Goal: Task Accomplishment & Management: Manage account settings

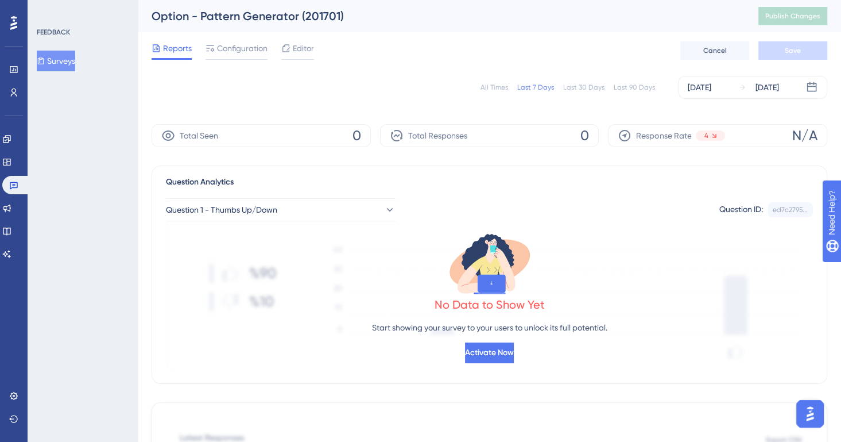
click at [57, 57] on button "Surveys" at bounding box center [56, 61] width 38 height 21
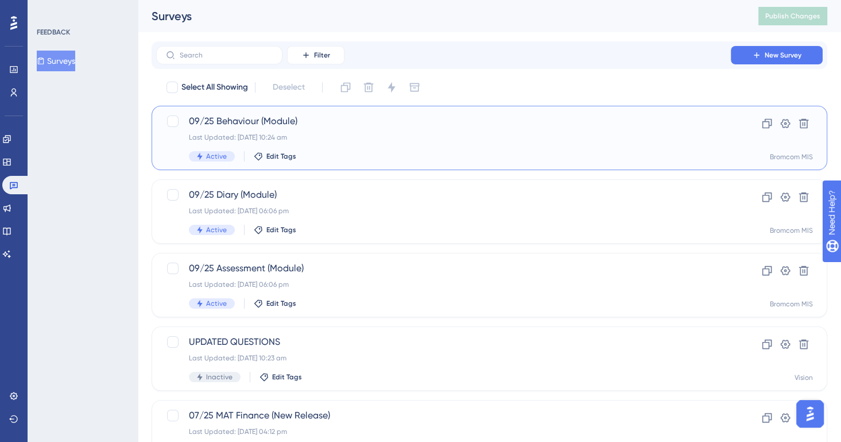
click at [365, 162] on div "09/25 Behaviour (Module) Last Updated: [DATE] 10:24 am Active Edit Tags Clone S…" at bounding box center [490, 138] width 676 height 64
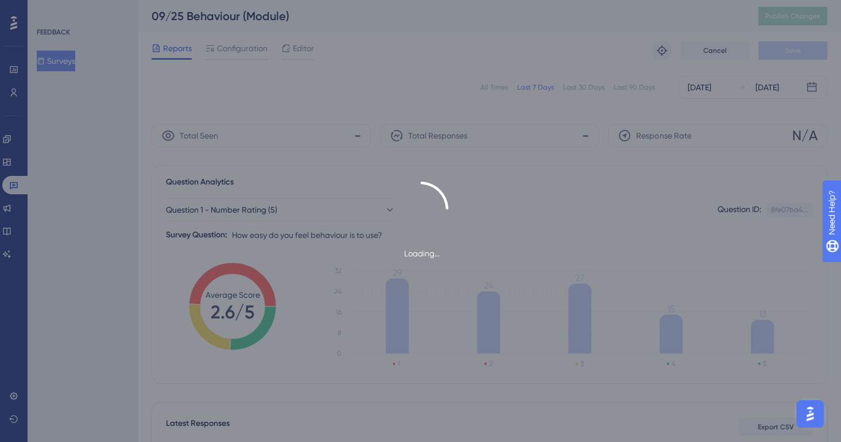
click at [501, 85] on div "Loading..." at bounding box center [420, 221] width 841 height 442
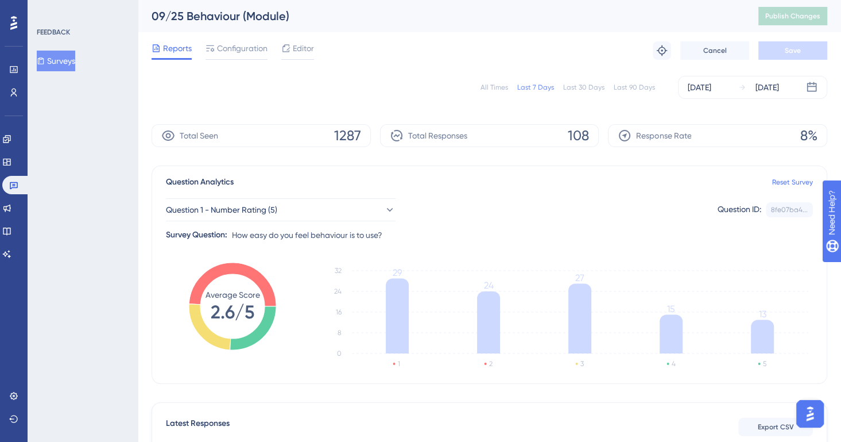
click at [63, 61] on button "Surveys" at bounding box center [56, 61] width 38 height 21
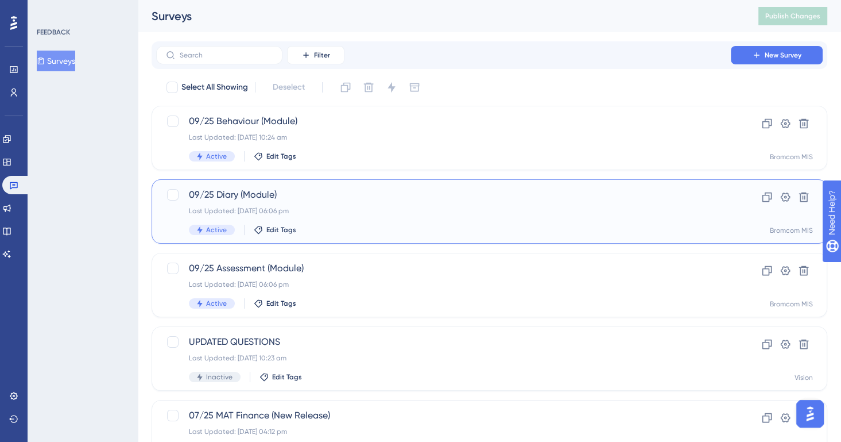
click at [434, 215] on div "09/25 Diary (Module) Last Updated: [DATE] 06:06 pm Active Edit Tags" at bounding box center [443, 211] width 509 height 47
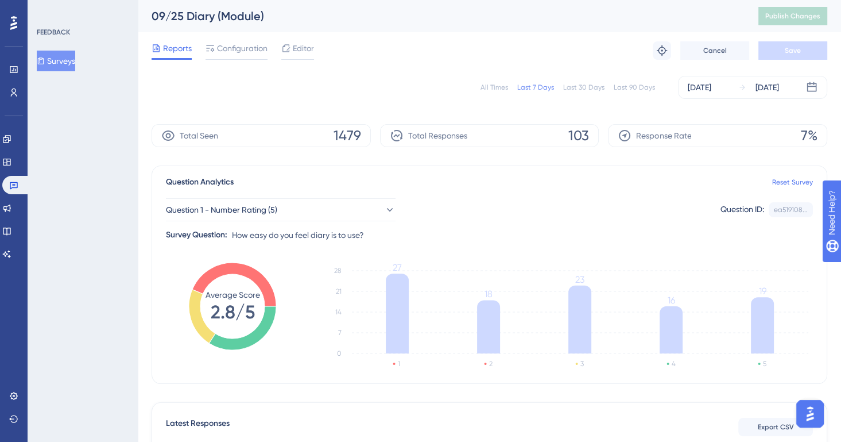
click at [489, 87] on div "All Times" at bounding box center [495, 87] width 28 height 9
click at [357, 195] on div "Question 1 - Number Rating (5) Question ID: ea519108... Copy Survey Question: H…" at bounding box center [489, 215] width 647 height 53
click at [355, 204] on button "Question 1 - Number Rating (5)" at bounding box center [281, 209] width 230 height 23
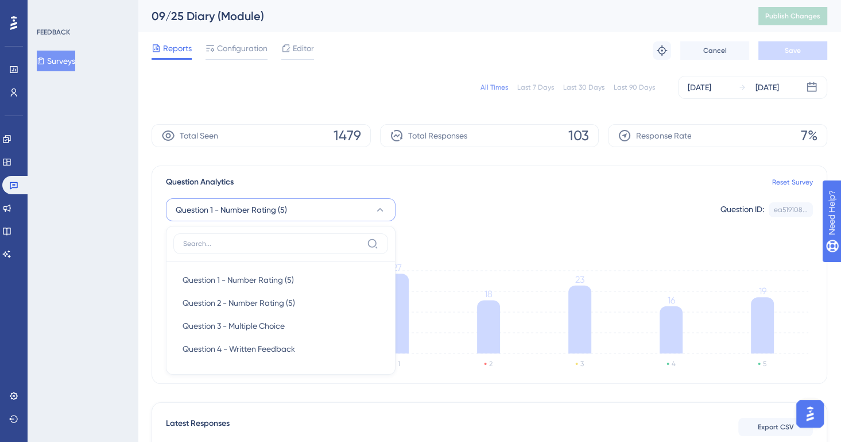
scroll to position [79, 0]
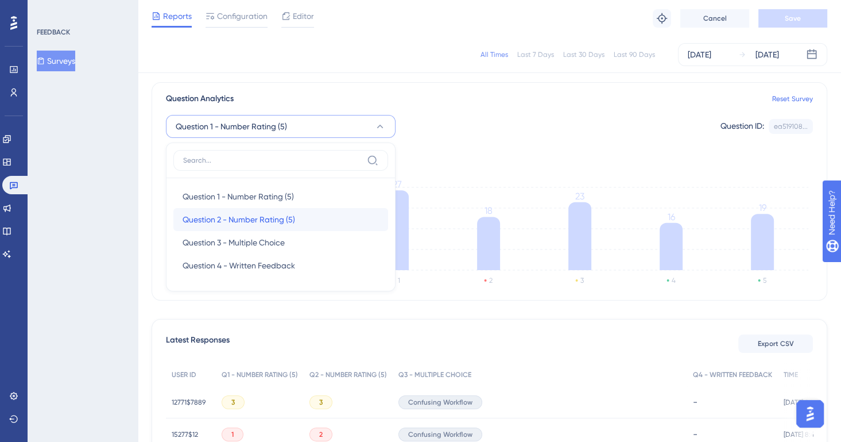
click at [322, 222] on div "Question 2 - Number Rating (5) Question 2 - Number Rating (5)" at bounding box center [281, 219] width 196 height 23
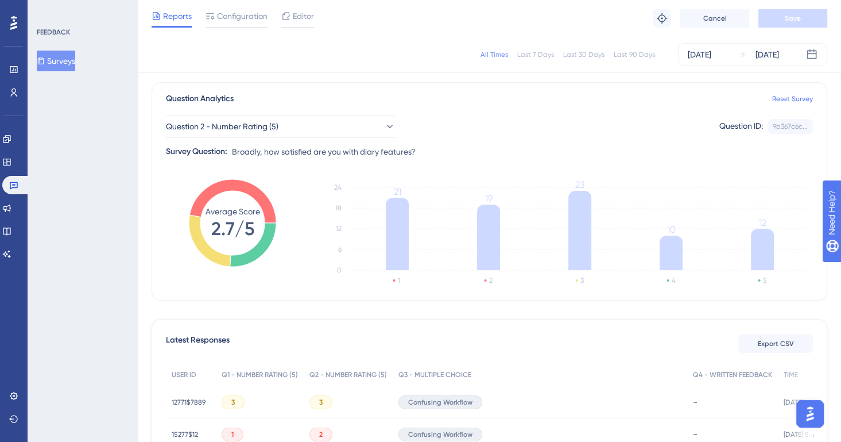
click at [521, 177] on icon "1 2 3 4 5 0 6 12 18 24 21 19 23 10 12" at bounding box center [563, 234] width 500 height 115
click at [383, 133] on button "Question 2 - Number Rating (5)" at bounding box center [281, 126] width 230 height 23
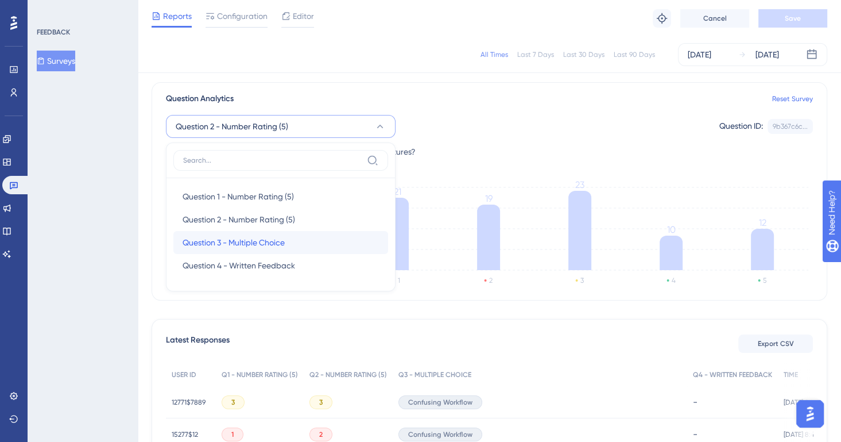
click at [319, 245] on div "Question 3 - Multiple Choice Question 3 - Multiple Choice" at bounding box center [281, 242] width 196 height 23
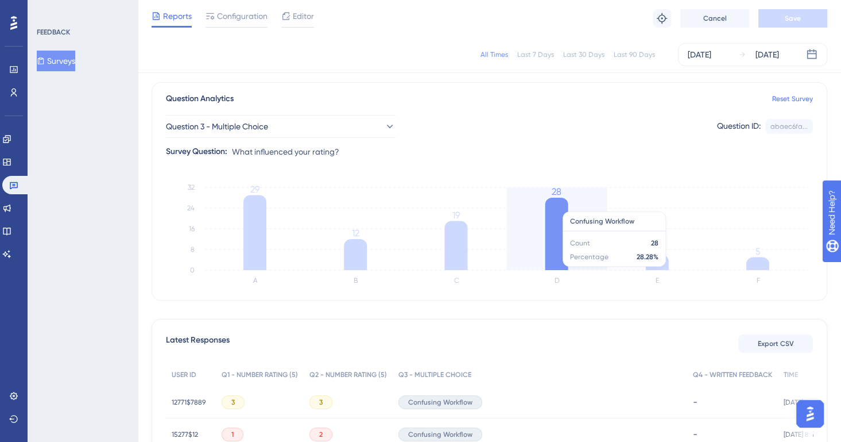
scroll to position [0, 0]
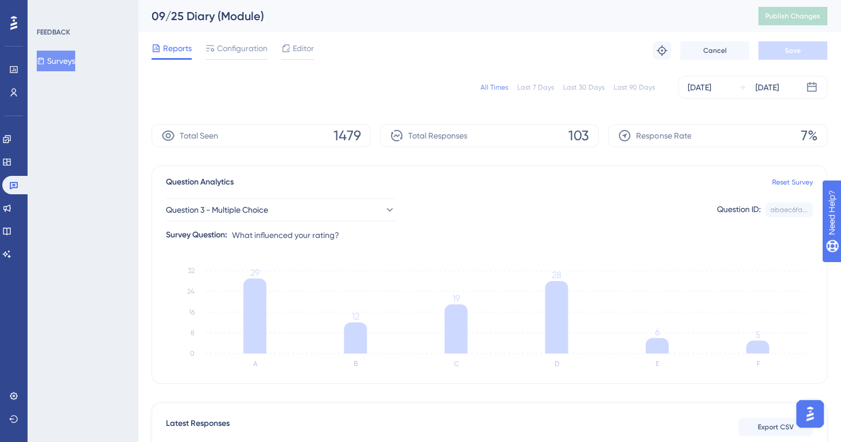
click at [74, 64] on button "Surveys" at bounding box center [56, 61] width 38 height 21
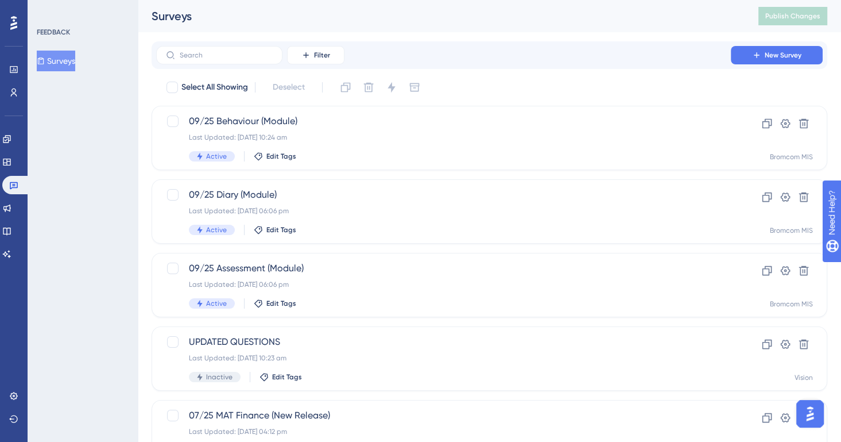
click at [75, 59] on button "Surveys" at bounding box center [56, 61] width 38 height 21
click at [427, 133] on div "Last Updated: [DATE] 10:24 am" at bounding box center [443, 137] width 509 height 9
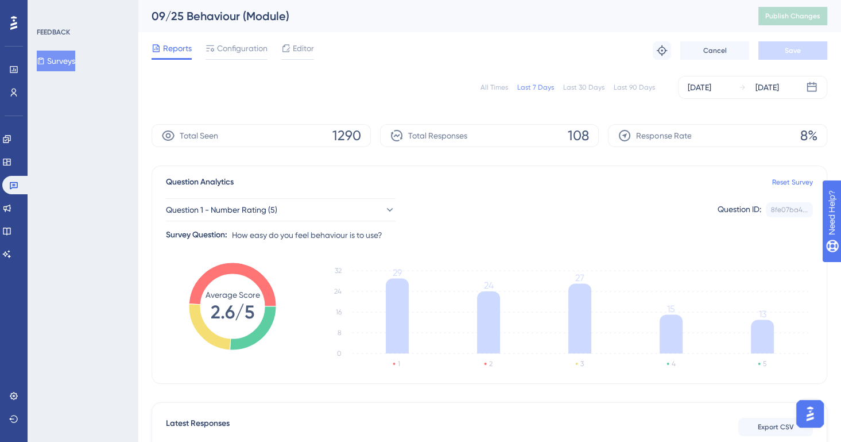
click at [229, 49] on span "Configuration" at bounding box center [242, 48] width 51 height 14
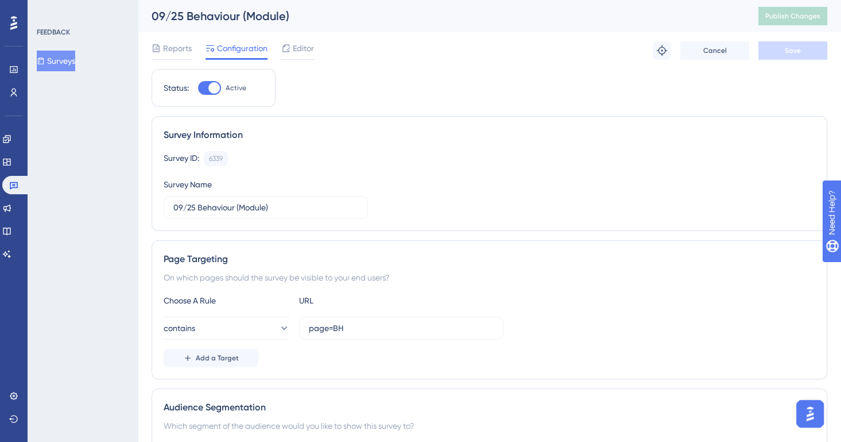
click at [202, 92] on div at bounding box center [209, 88] width 23 height 14
click at [198, 88] on input "Active" at bounding box center [198, 88] width 1 height 1
checkbox input "false"
click at [773, 56] on button "Save" at bounding box center [792, 50] width 69 height 18
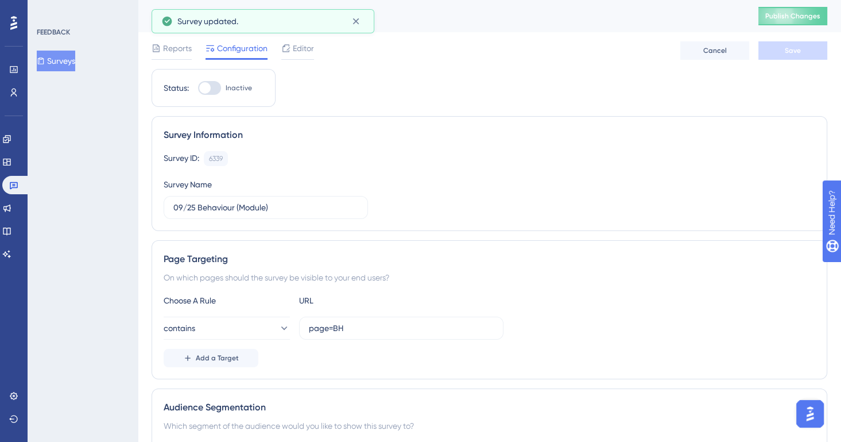
click at [75, 60] on button "Surveys" at bounding box center [56, 61] width 38 height 21
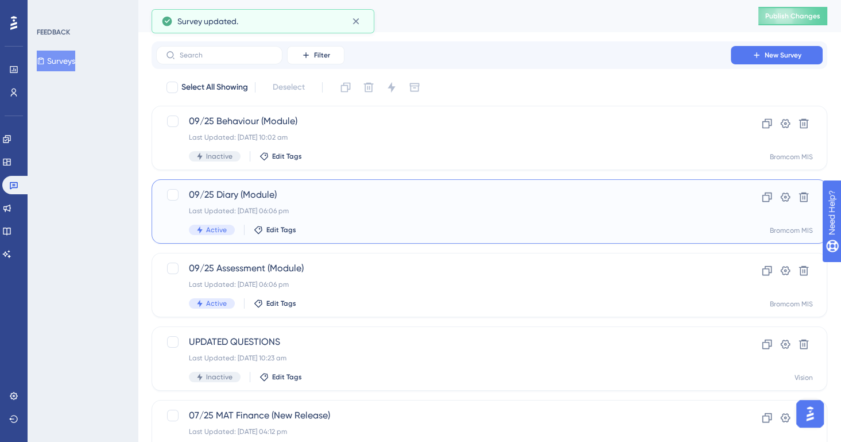
click at [318, 193] on span "09/25 Diary (Module)" at bounding box center [443, 195] width 509 height 14
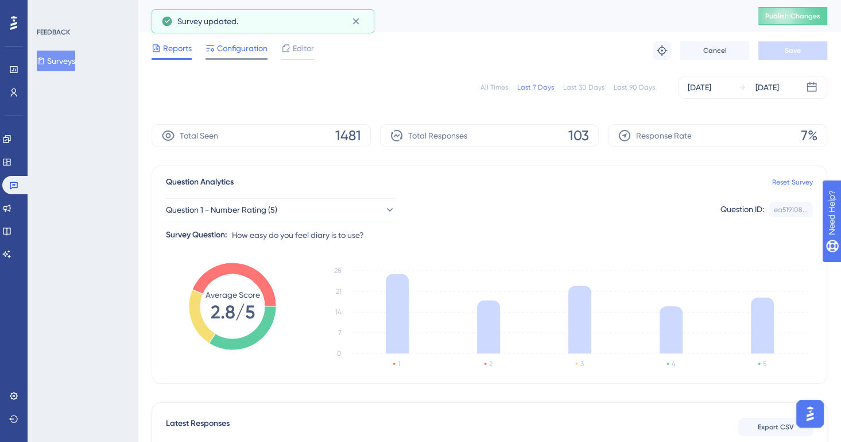
click at [250, 55] on div "Configuration" at bounding box center [237, 50] width 62 height 18
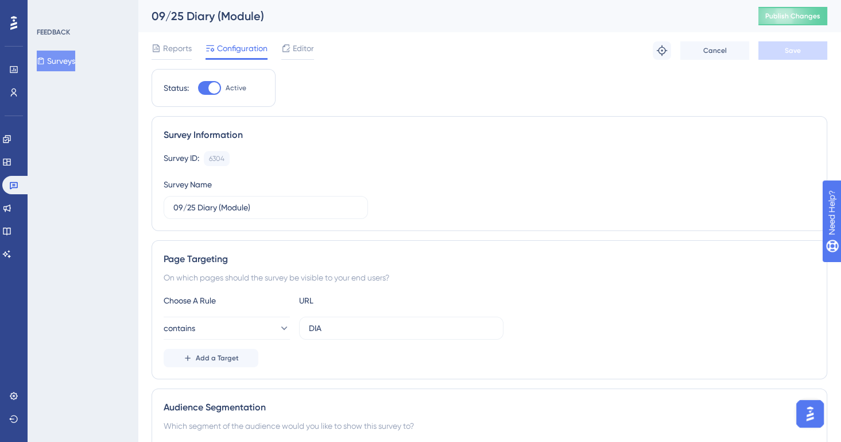
click at [208, 95] on div "Status: Active" at bounding box center [214, 88] width 124 height 38
click at [208, 91] on div at bounding box center [209, 88] width 23 height 14
click at [198, 88] on input "Active" at bounding box center [198, 88] width 1 height 1
checkbox input "false"
click at [780, 54] on button "Save" at bounding box center [792, 50] width 69 height 18
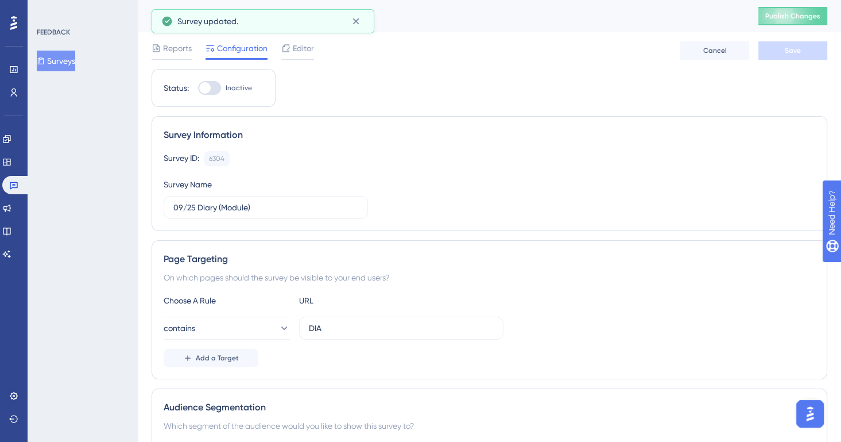
click at [75, 67] on button "Surveys" at bounding box center [56, 61] width 38 height 21
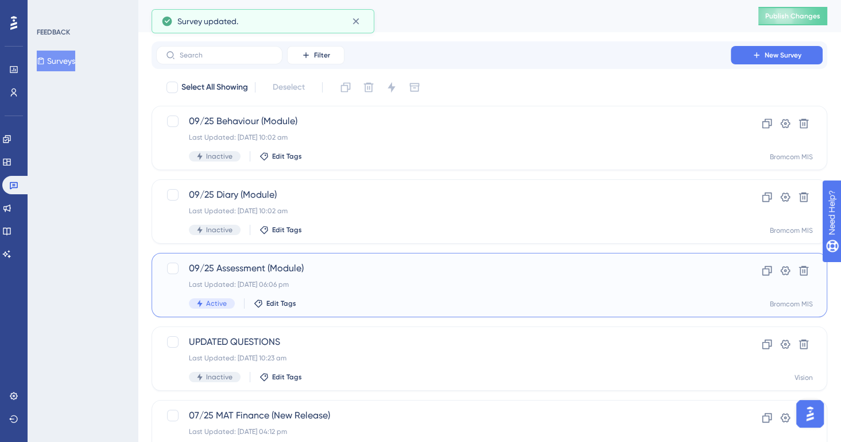
click at [292, 289] on div "09/25 Assessment (Module) Last Updated: [DATE] 06:06 pm Active Edit Tags" at bounding box center [443, 284] width 509 height 47
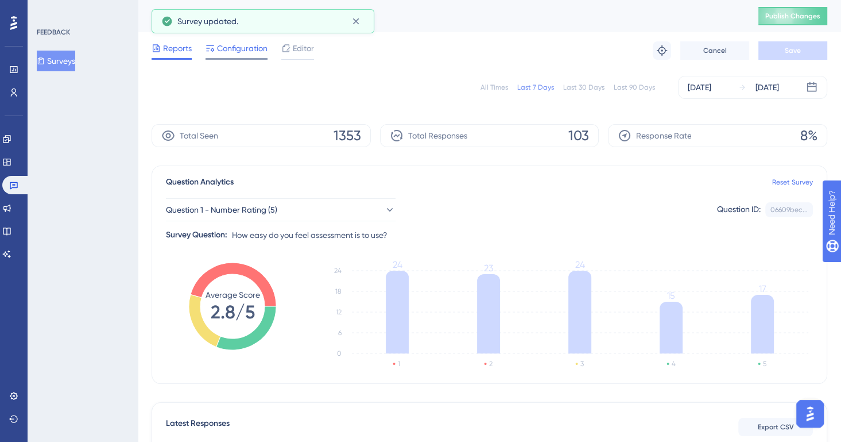
click at [237, 57] on div "Configuration" at bounding box center [237, 50] width 62 height 18
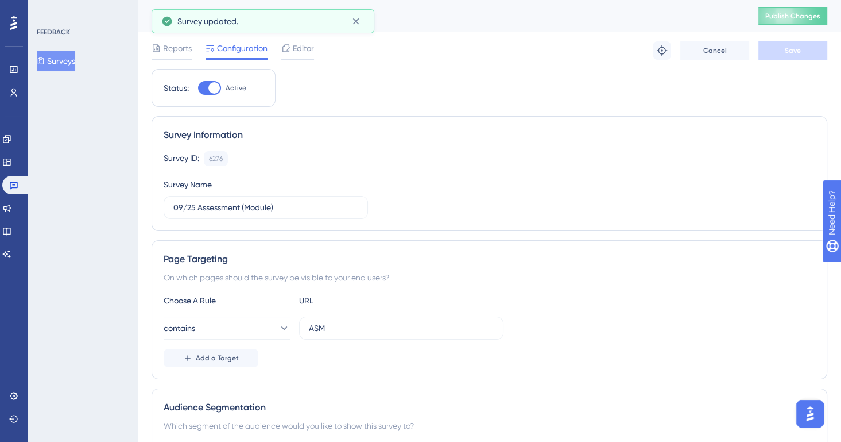
click at [212, 87] on div at bounding box center [213, 87] width 11 height 11
click at [198, 88] on input "Active" at bounding box center [198, 88] width 1 height 1
checkbox input "false"
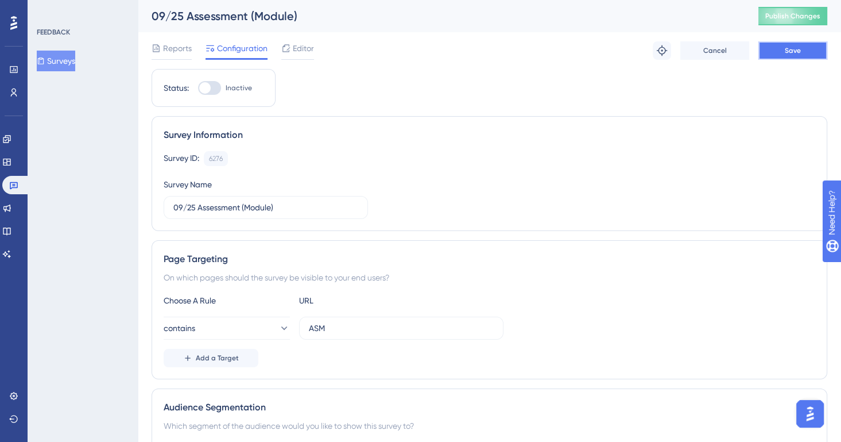
click at [773, 49] on button "Save" at bounding box center [792, 50] width 69 height 18
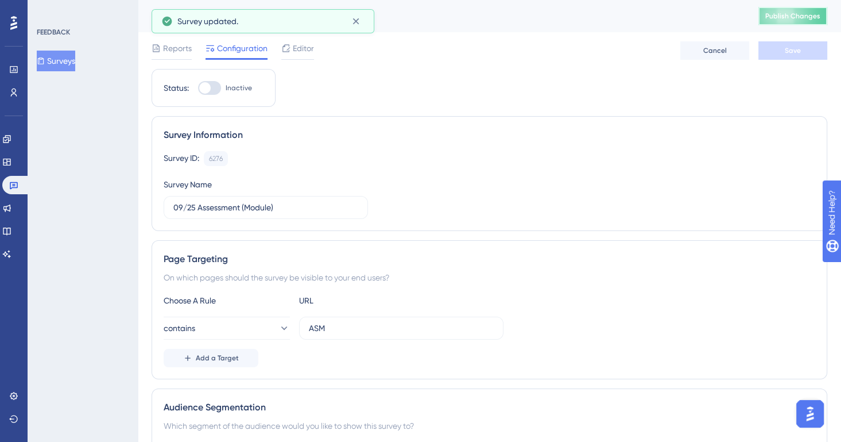
click at [774, 21] on button "Publish Changes" at bounding box center [792, 16] width 69 height 18
click at [61, 61] on button "Surveys" at bounding box center [56, 61] width 38 height 21
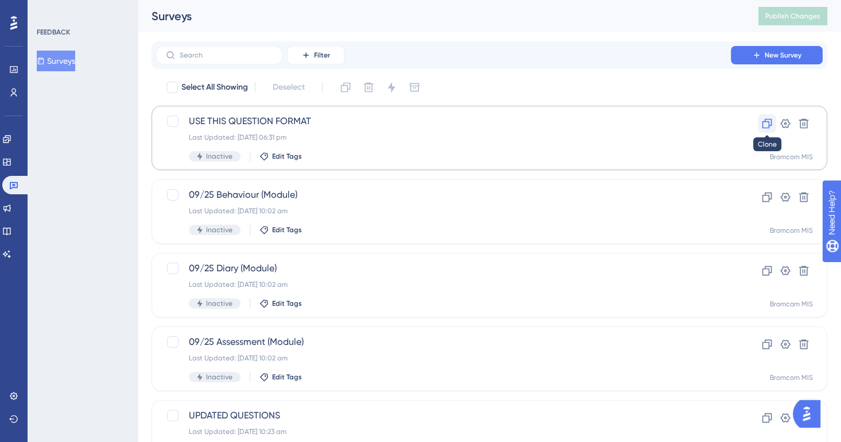
click at [768, 120] on icon at bounding box center [766, 123] width 11 height 11
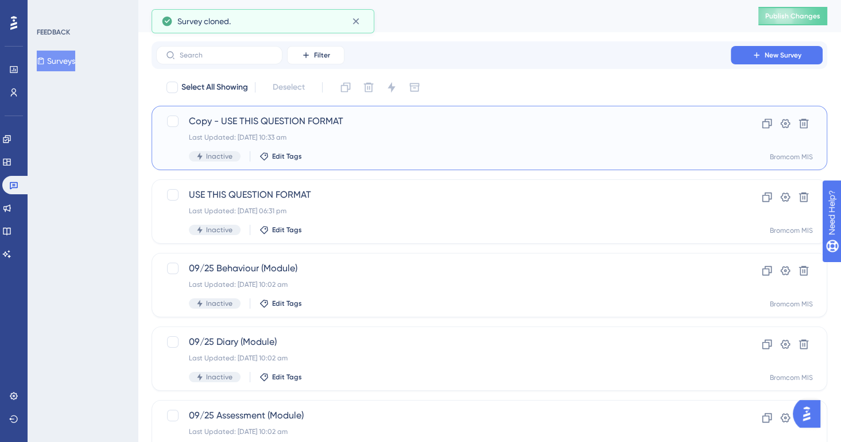
click at [370, 126] on span "Copy - USE THIS QUESTION FORMAT" at bounding box center [443, 121] width 509 height 14
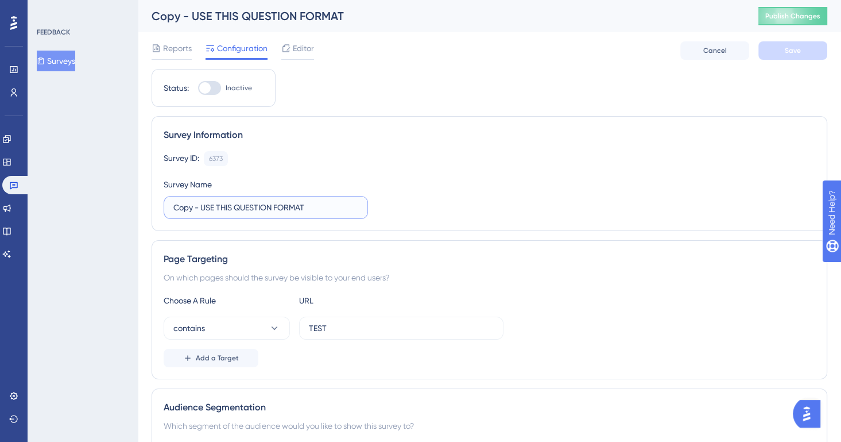
drag, startPoint x: 309, startPoint y: 204, endPoint x: 100, endPoint y: 214, distance: 209.2
type input "Quick Reports (Module) 09/25"
click at [322, 134] on div "Survey Information" at bounding box center [490, 135] width 652 height 14
click at [327, 324] on input "TEST" at bounding box center [401, 328] width 185 height 13
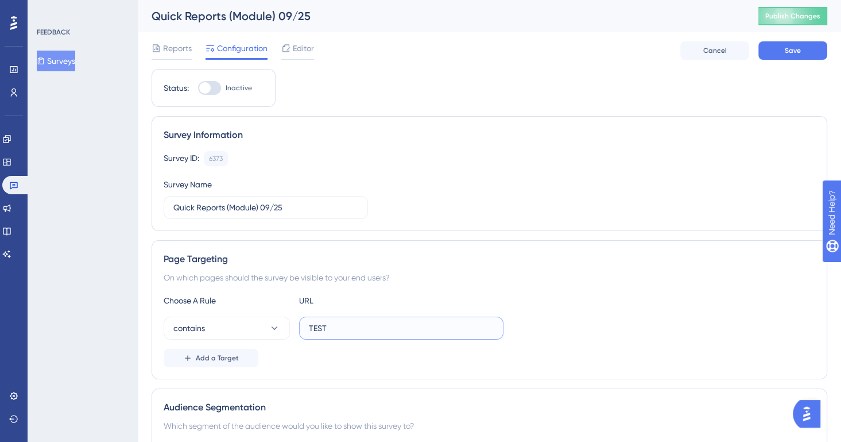
click at [327, 324] on input "TEST" at bounding box center [401, 328] width 185 height 13
paste input "QuickReport"
type input "QuickReport"
click at [443, 266] on div "Page Targeting On which pages should the survey be visible to your end users? C…" at bounding box center [490, 309] width 676 height 139
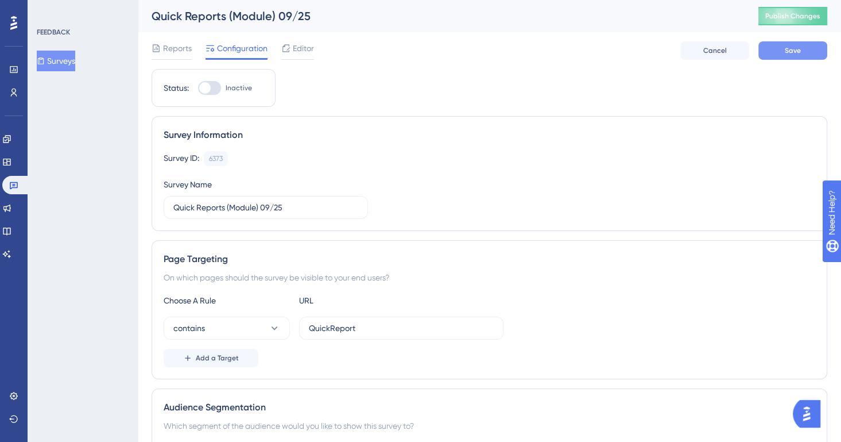
click at [773, 51] on button "Save" at bounding box center [792, 50] width 69 height 18
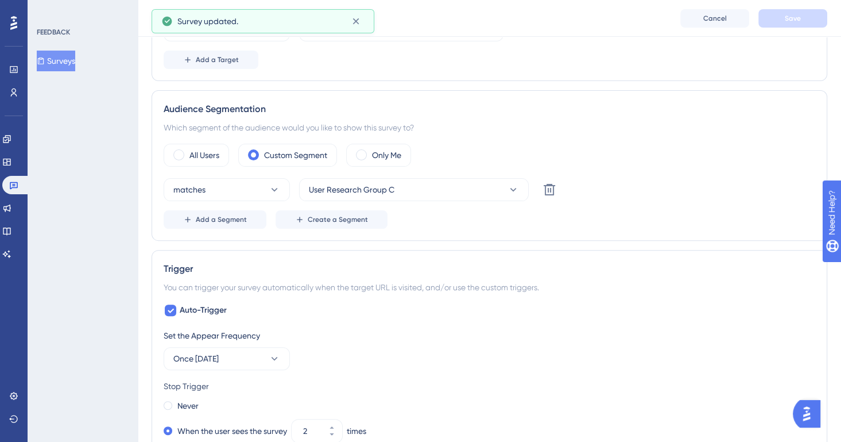
scroll to position [303, 0]
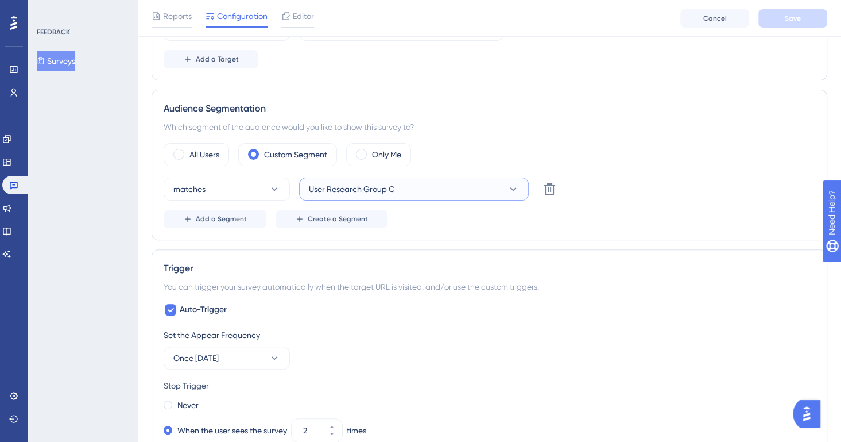
click at [362, 187] on span "User Research Group C" at bounding box center [352, 189] width 86 height 14
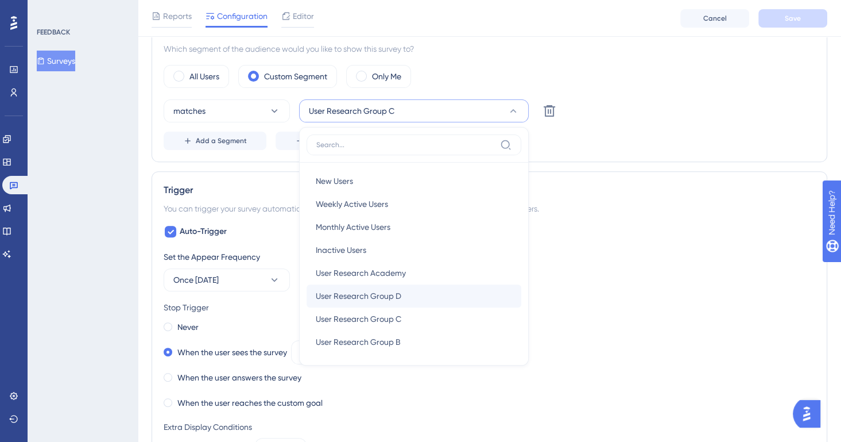
scroll to position [158, 0]
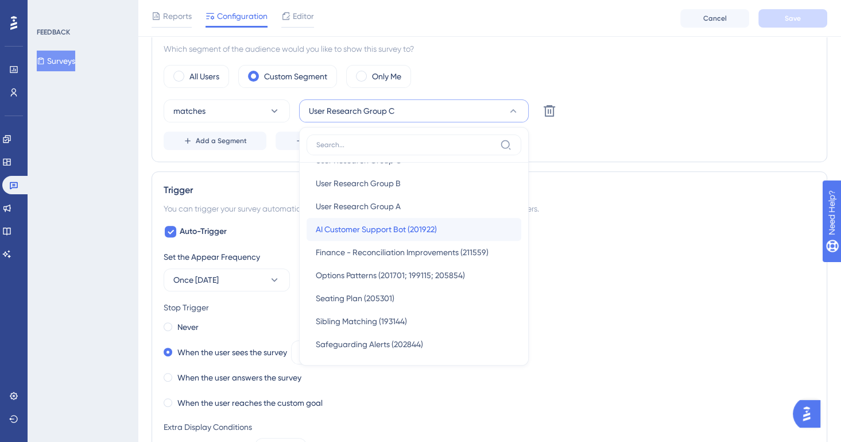
click at [412, 227] on span "AI Customer Support Bot (201922)" at bounding box center [376, 229] width 121 height 14
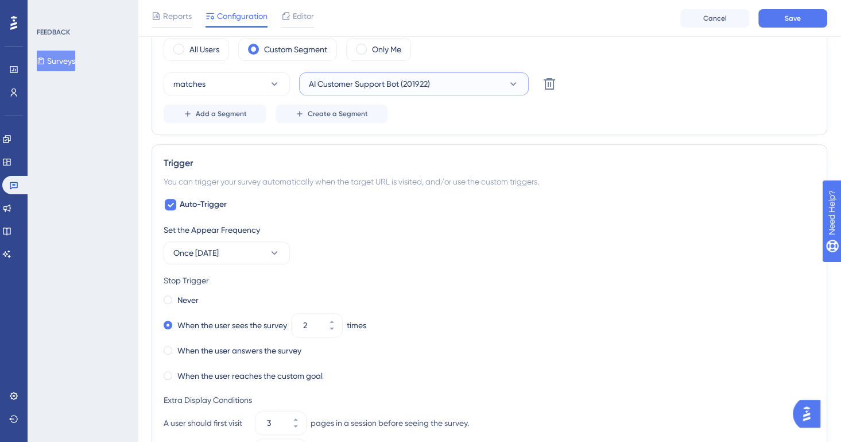
click at [423, 88] on span "AI Customer Support Bot (201922)" at bounding box center [369, 84] width 121 height 14
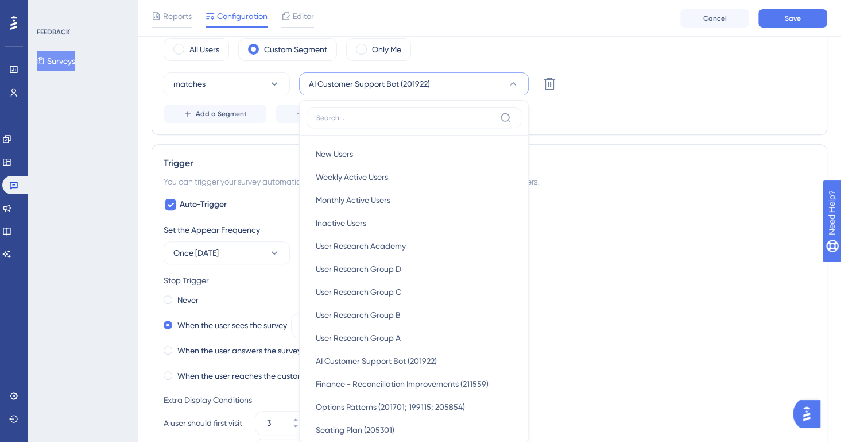
scroll to position [455, 6]
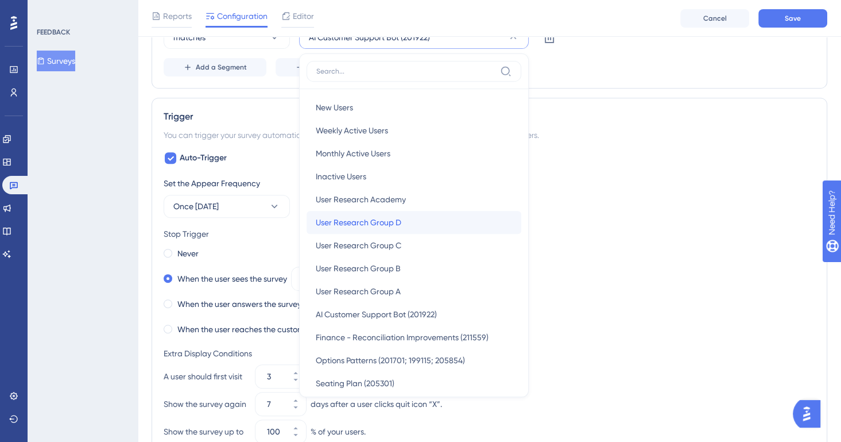
click at [430, 220] on div "User Research Group D User Research Group D" at bounding box center [414, 222] width 196 height 23
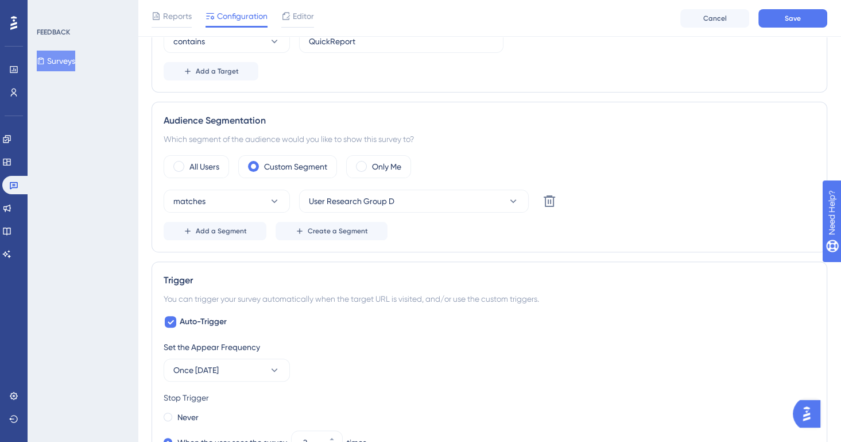
scroll to position [291, 6]
click at [777, 20] on button "Save" at bounding box center [792, 18] width 69 height 18
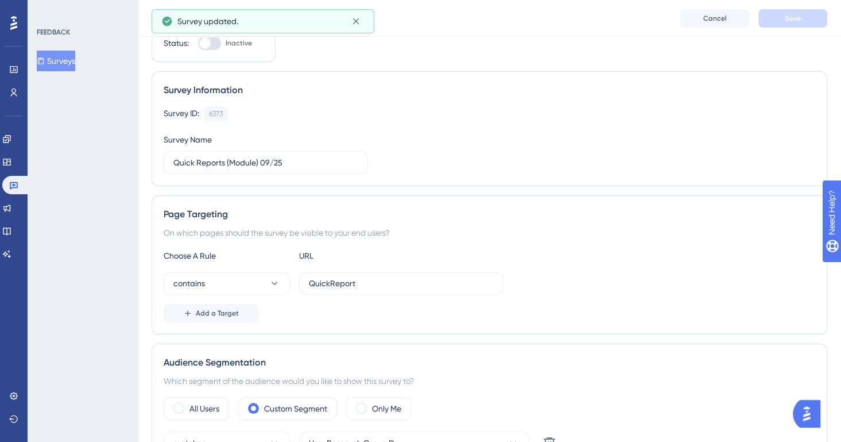
scroll to position [0, 6]
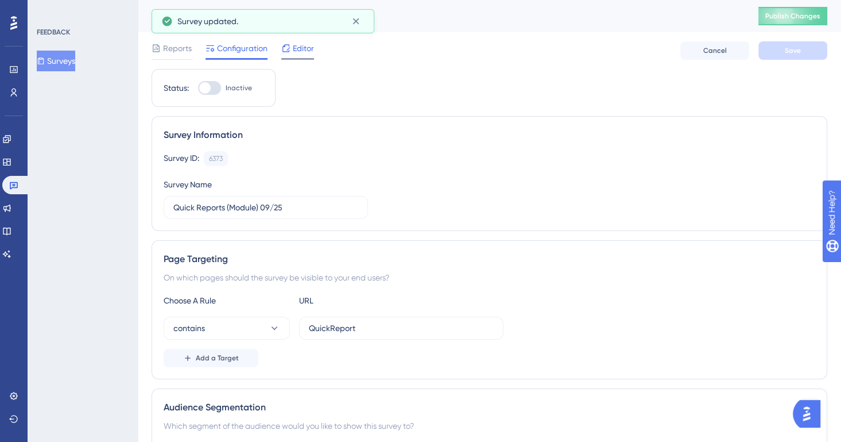
click at [299, 44] on span "Editor" at bounding box center [303, 48] width 21 height 14
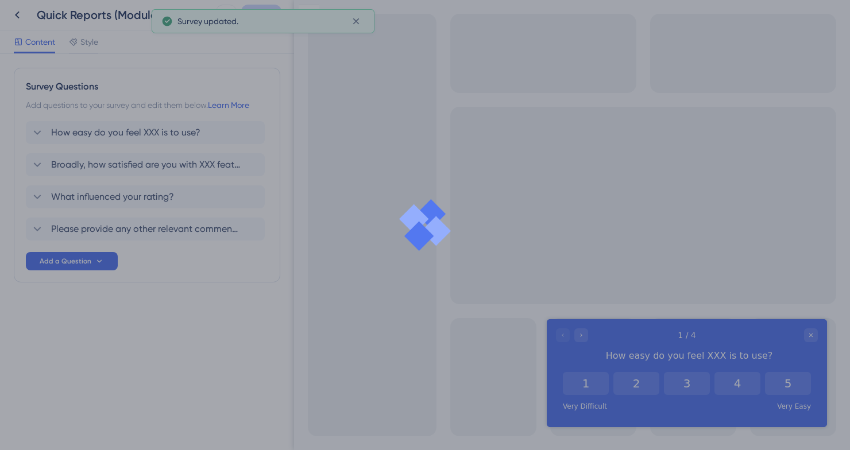
click at [122, 133] on div at bounding box center [425, 225] width 850 height 450
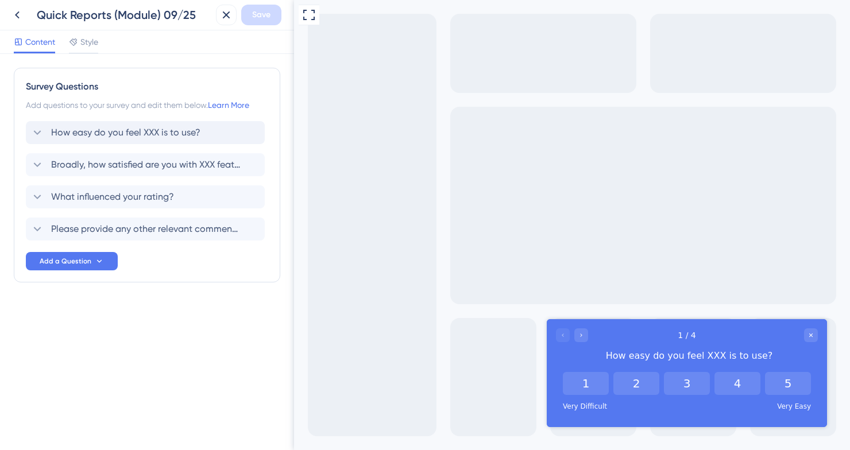
click at [40, 134] on icon at bounding box center [37, 133] width 14 height 14
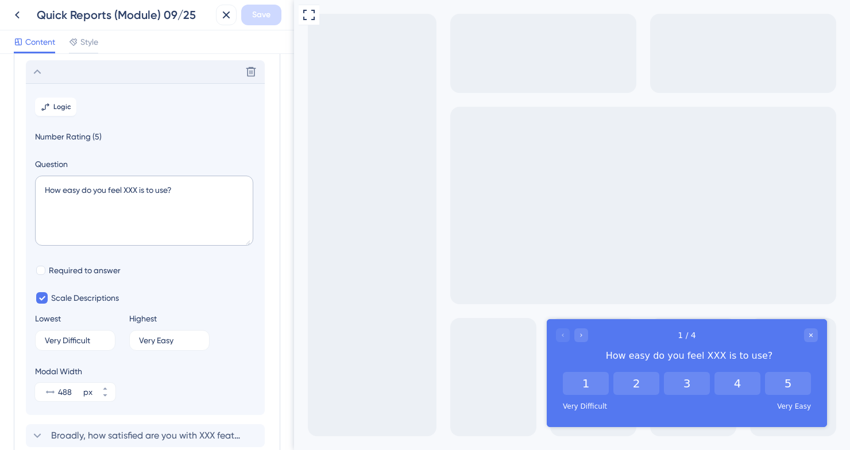
scroll to position [67, 0]
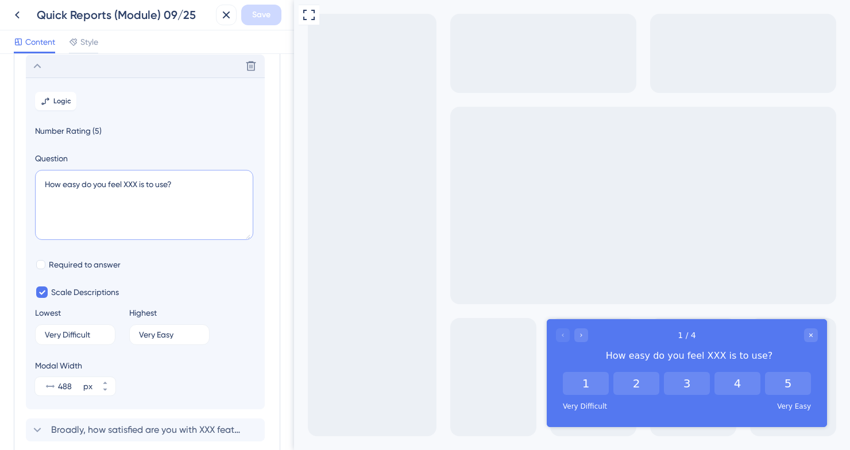
click at [136, 188] on textarea "How easy do you feel XXX is to use?" at bounding box center [144, 205] width 218 height 70
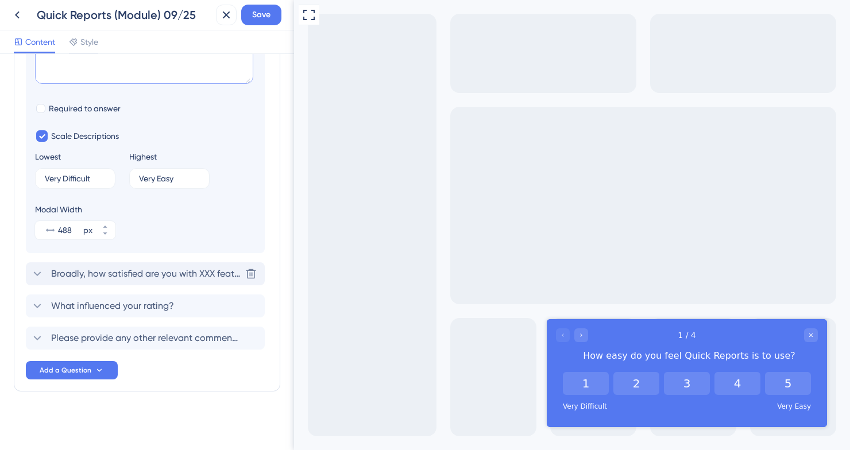
type textarea "How easy do you feel Quick Reports is to use?"
click at [165, 284] on div "Broadly, how satisfied are you with XXX features? Delete" at bounding box center [145, 273] width 239 height 23
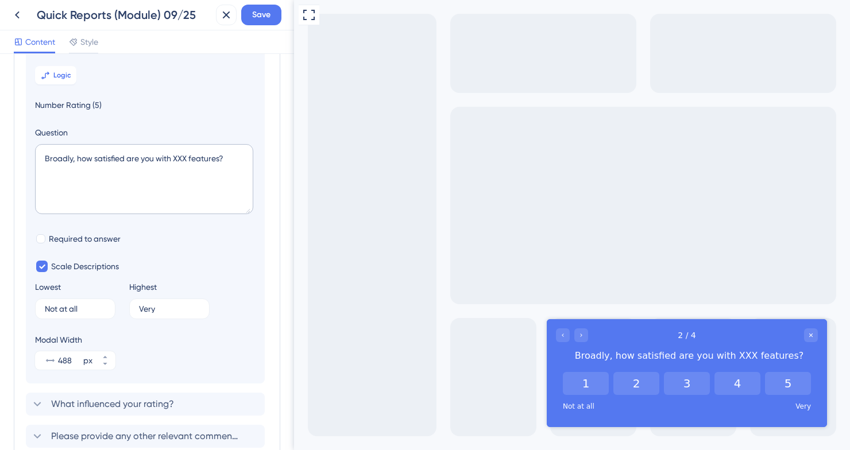
scroll to position [99, 0]
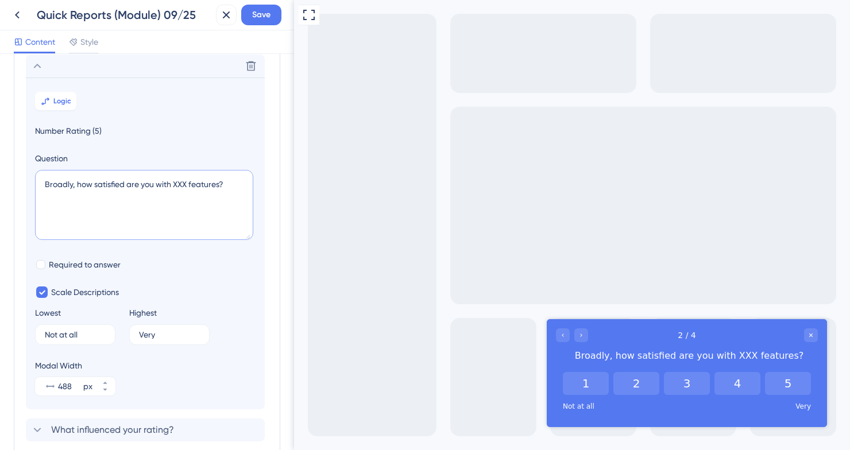
click at [180, 185] on textarea "Broadly, how satisfied are you with XXX features?" at bounding box center [144, 205] width 218 height 70
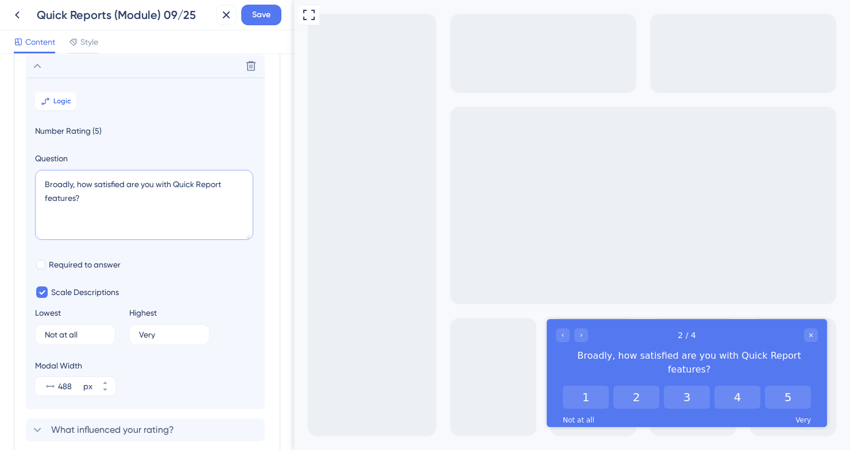
scroll to position [223, 0]
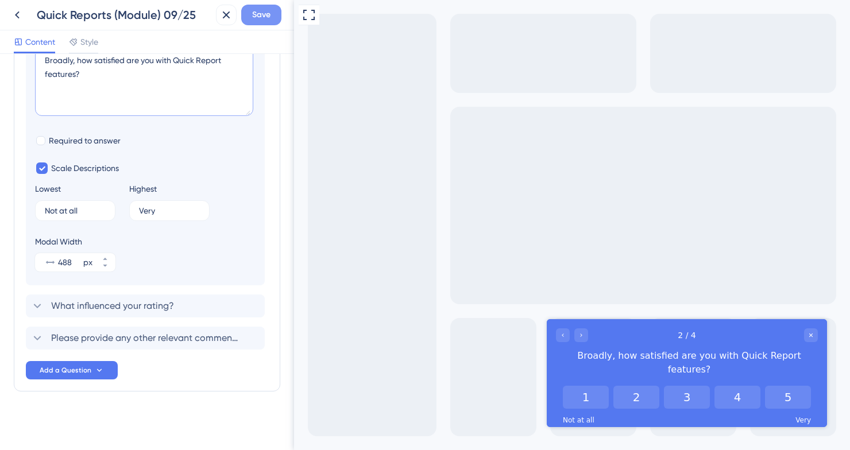
type textarea "Broadly, how satisfied are you with Quick Report features?"
click at [252, 19] on span "Save" at bounding box center [261, 15] width 18 height 14
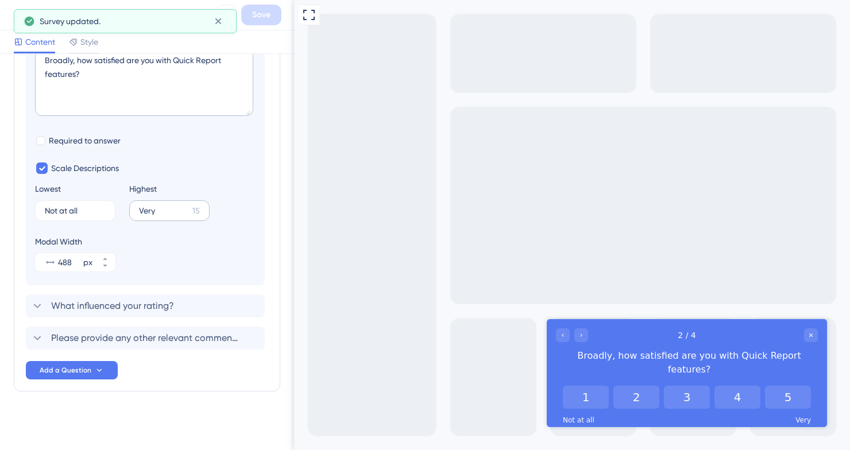
scroll to position [0, 0]
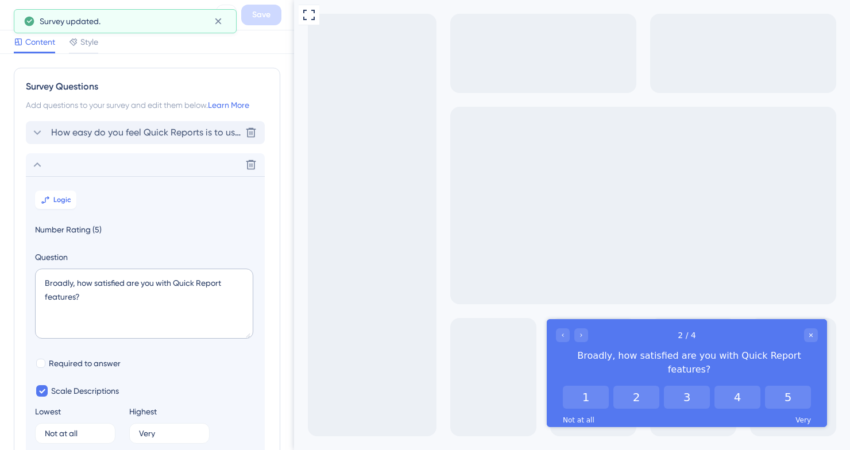
click at [37, 134] on icon at bounding box center [37, 132] width 7 height 5
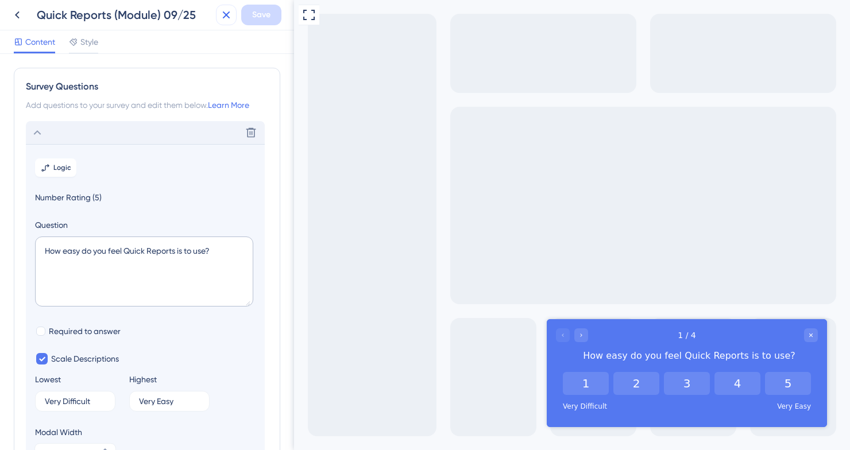
click at [223, 25] on button at bounding box center [226, 15] width 21 height 21
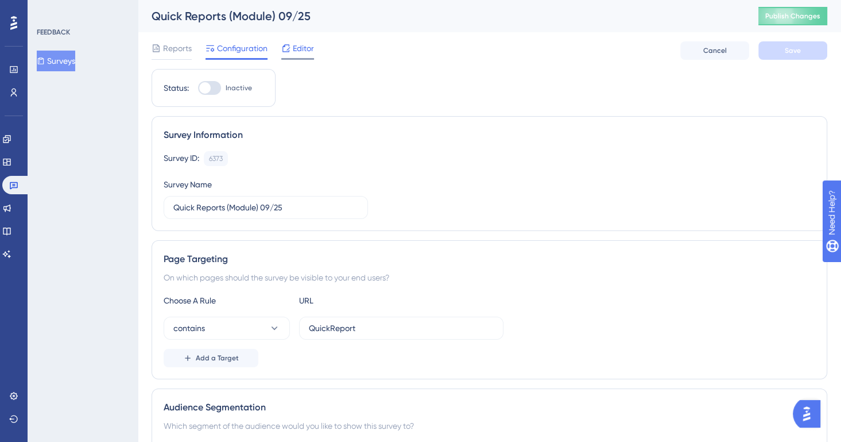
click at [302, 42] on span "Editor" at bounding box center [303, 48] width 21 height 14
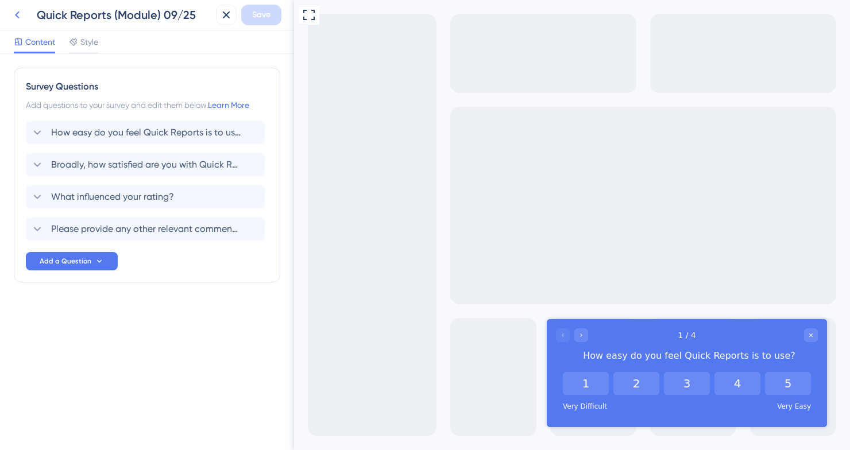
click at [19, 21] on icon at bounding box center [17, 15] width 14 height 14
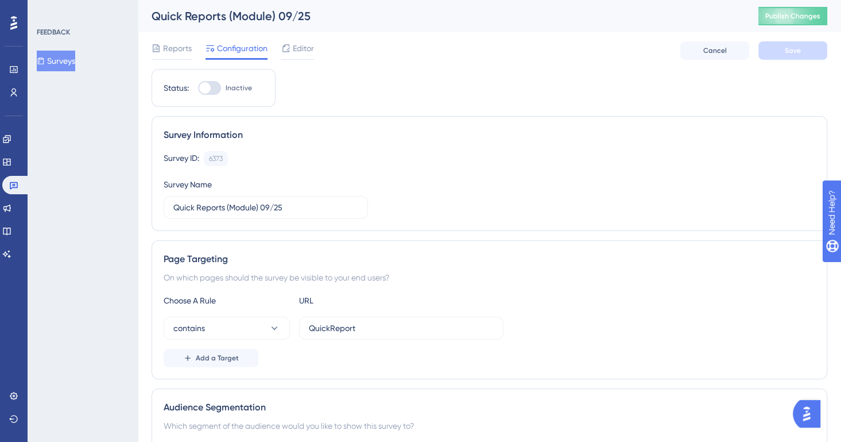
click at [210, 92] on div at bounding box center [209, 88] width 23 height 14
click at [198, 88] on input "Inactive" at bounding box center [198, 88] width 1 height 1
checkbox input "true"
click at [799, 56] on button "Save" at bounding box center [792, 50] width 69 height 18
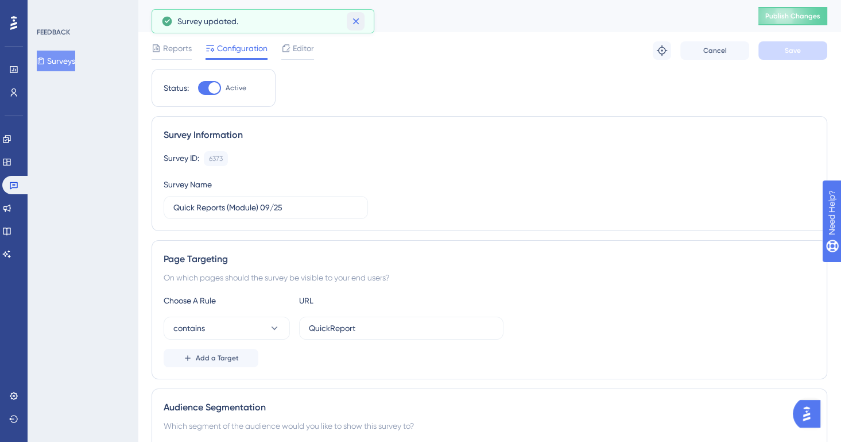
click at [354, 17] on icon at bounding box center [355, 21] width 11 height 11
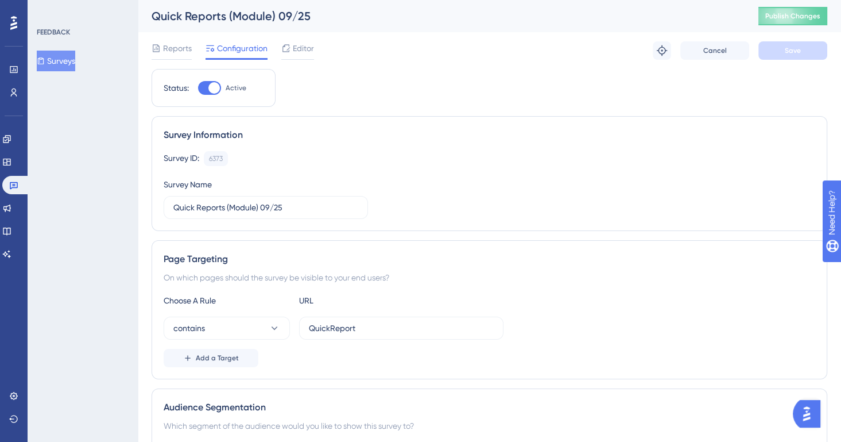
click at [70, 70] on button "Surveys" at bounding box center [56, 61] width 38 height 21
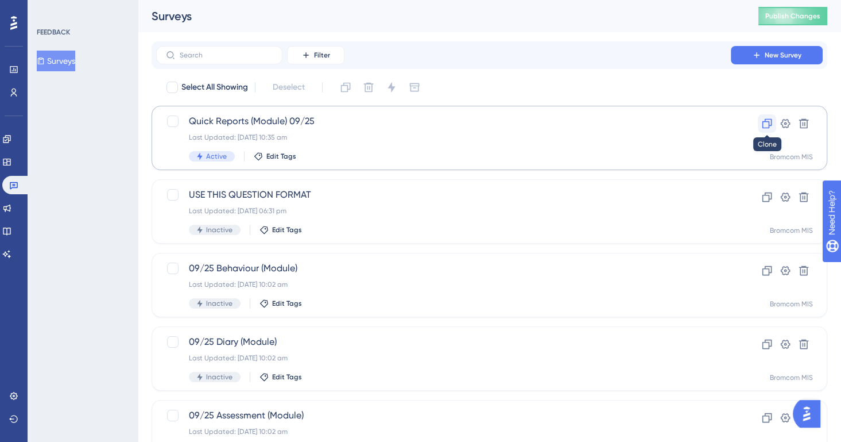
click at [767, 119] on icon at bounding box center [766, 123] width 11 height 11
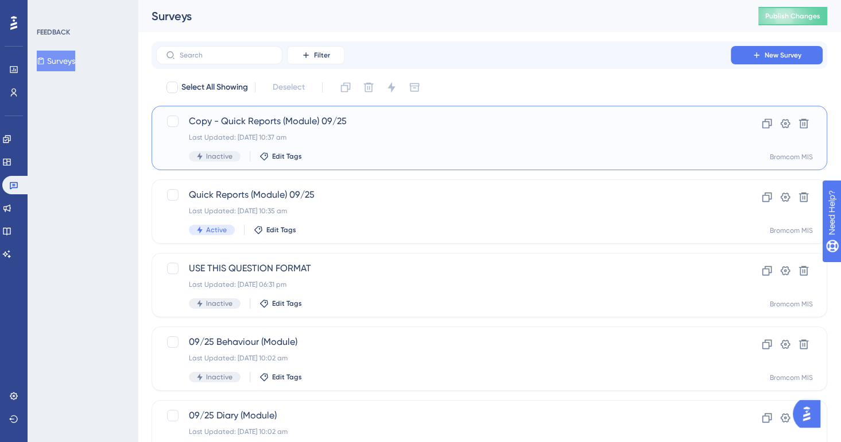
click at [358, 149] on div "Copy - Quick Reports (Module) 09/25 Last Updated: 16 Sept 2025 10:37 am Inactiv…" at bounding box center [443, 137] width 509 height 47
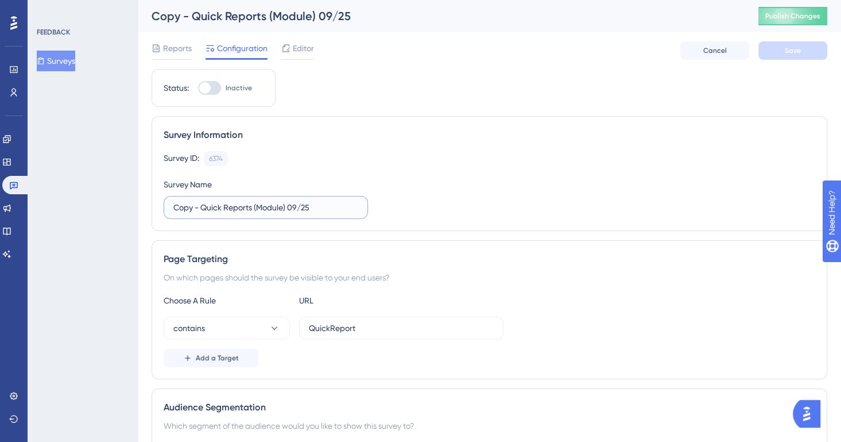
drag, startPoint x: 200, startPoint y: 205, endPoint x: 149, endPoint y: 203, distance: 50.6
drag, startPoint x: 253, startPoint y: 210, endPoint x: 139, endPoint y: 206, distance: 113.8
type input "Dinner (Module) 09/25"
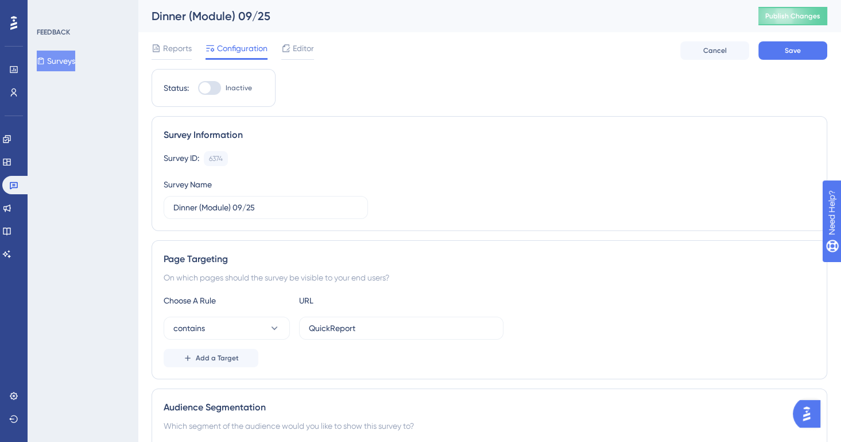
click at [316, 326] on input "QuickReport" at bounding box center [401, 328] width 185 height 13
paste input "DNR"
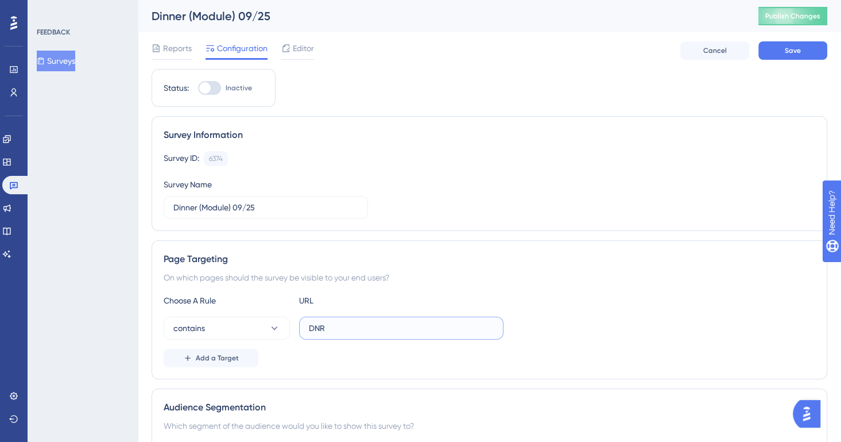
type input "DNR"
click at [412, 273] on div "On which pages should the survey be visible to your end users?" at bounding box center [490, 277] width 652 height 14
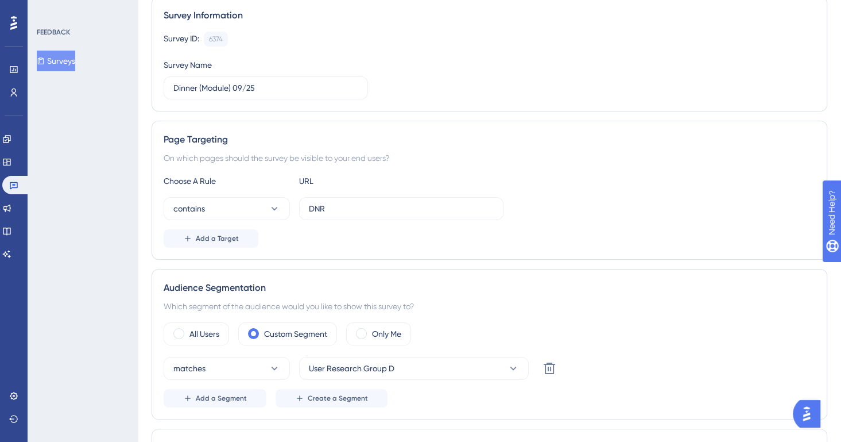
scroll to position [167, 0]
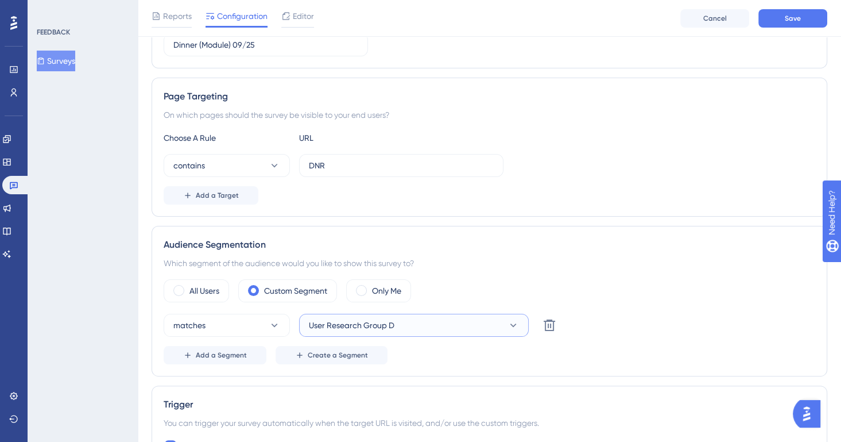
click at [439, 316] on button "User Research Group D" at bounding box center [414, 324] width 230 height 23
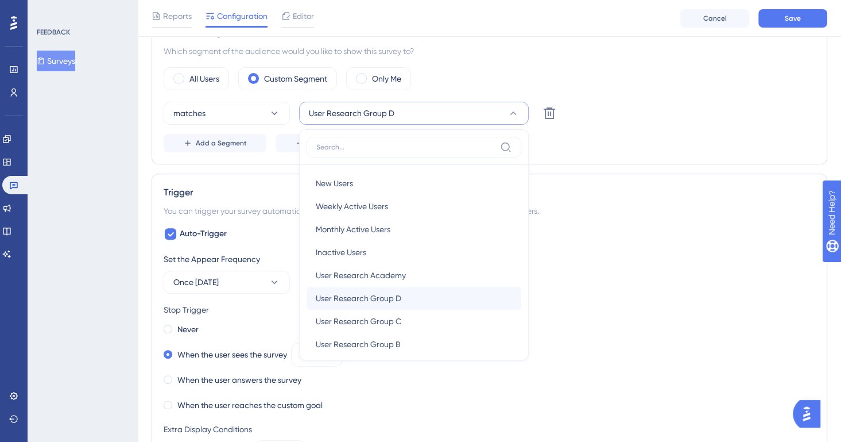
scroll to position [45, 0]
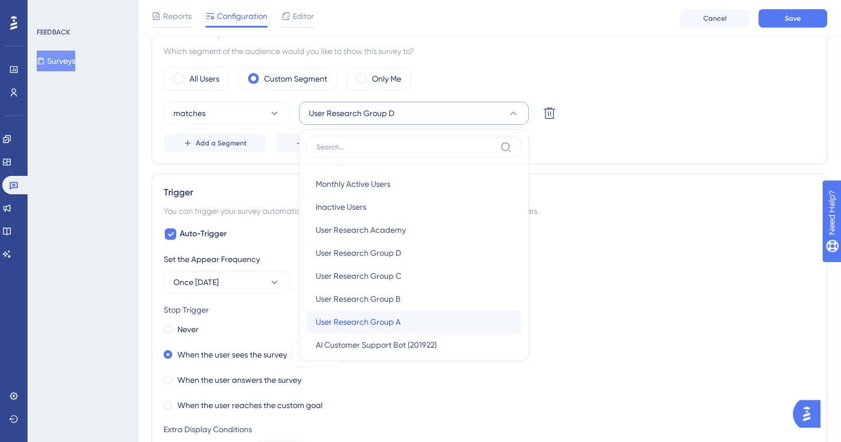
click at [405, 319] on div "User Research Group A User Research Group A" at bounding box center [414, 321] width 196 height 23
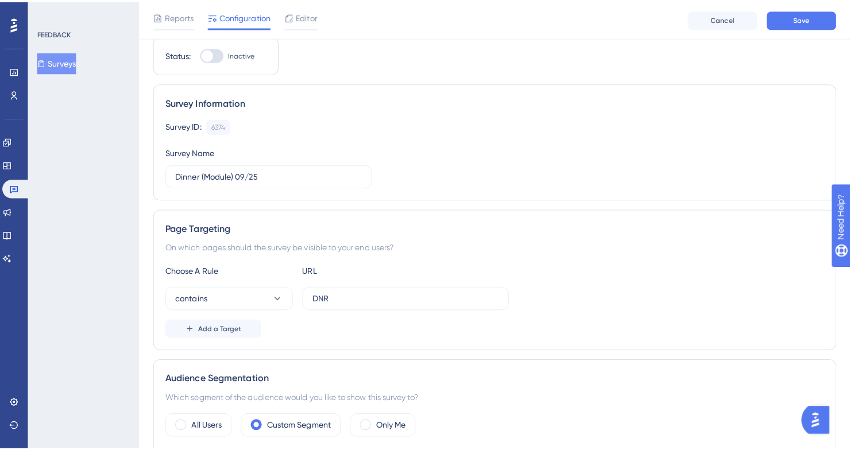
scroll to position [0, 0]
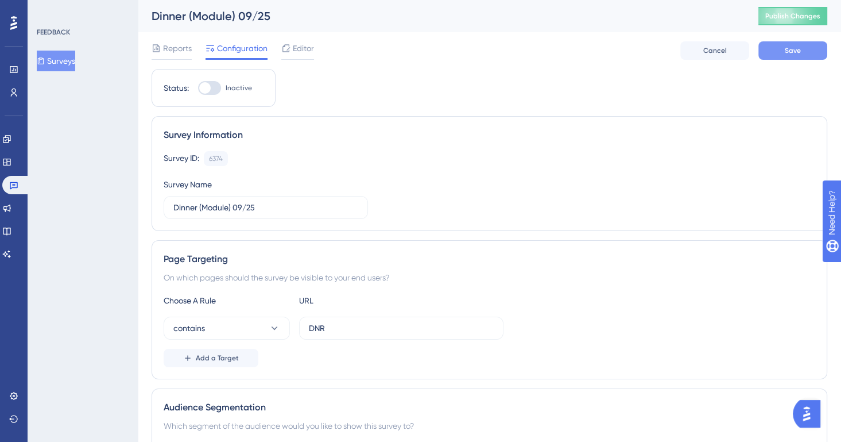
click at [772, 51] on button "Save" at bounding box center [792, 50] width 69 height 18
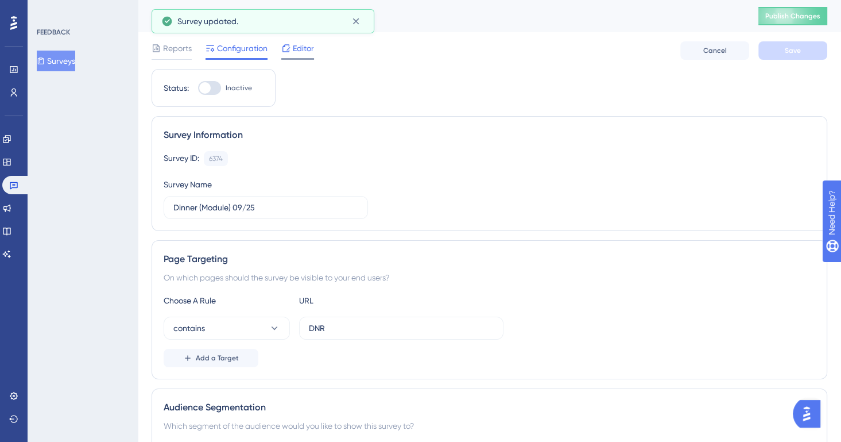
click at [310, 50] on span "Editor" at bounding box center [303, 48] width 21 height 14
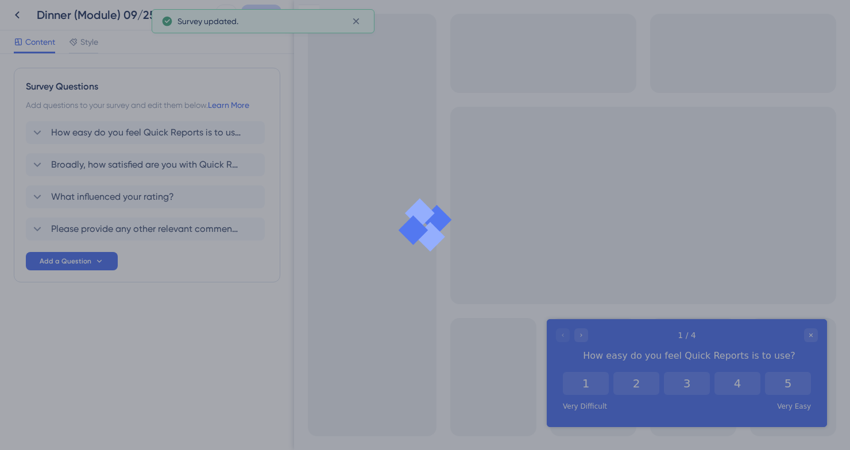
click at [200, 133] on div at bounding box center [425, 225] width 850 height 450
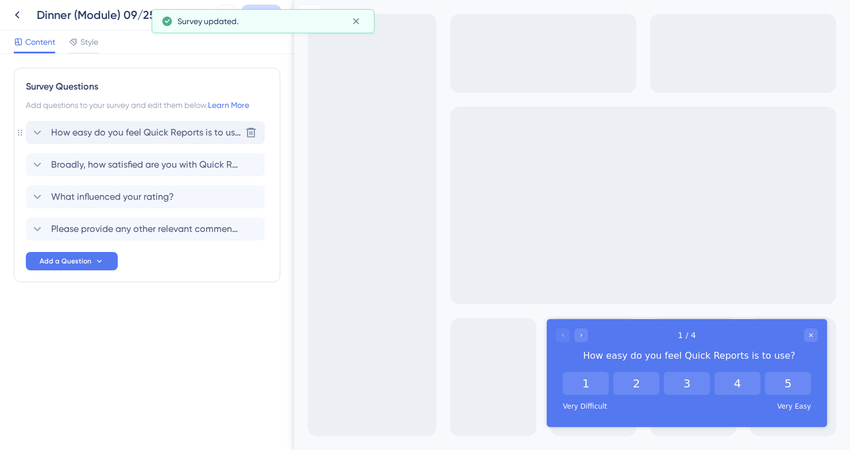
click at [36, 135] on icon at bounding box center [37, 133] width 14 height 14
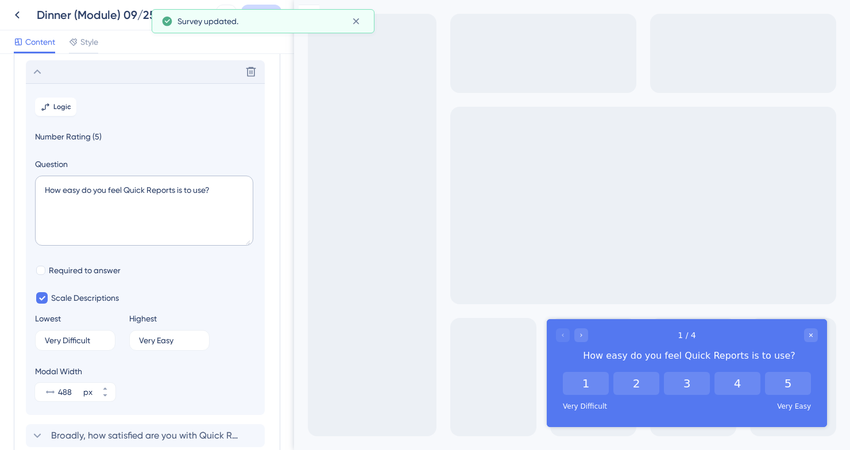
scroll to position [67, 0]
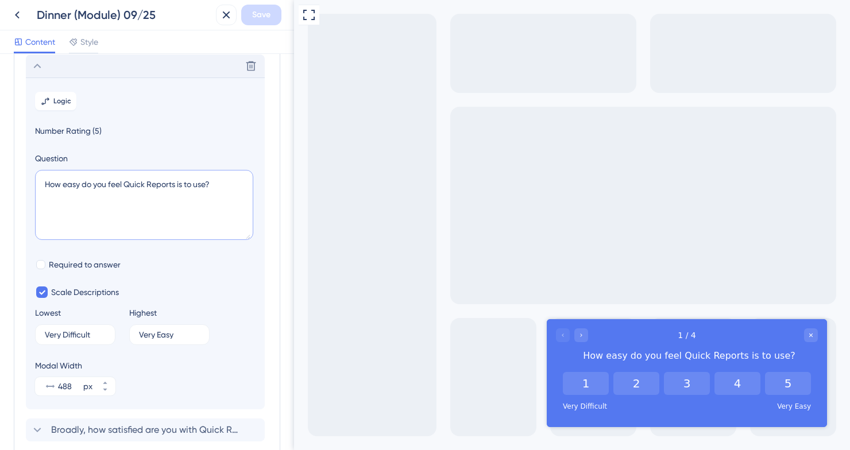
drag, startPoint x: 176, startPoint y: 184, endPoint x: 127, endPoint y: 183, distance: 48.8
click at [127, 183] on textarea "How easy do you feel Quick Reports is to use?" at bounding box center [144, 205] width 218 height 70
click at [132, 184] on textarea "How easy do you feel Dinner is to use?" at bounding box center [144, 205] width 218 height 70
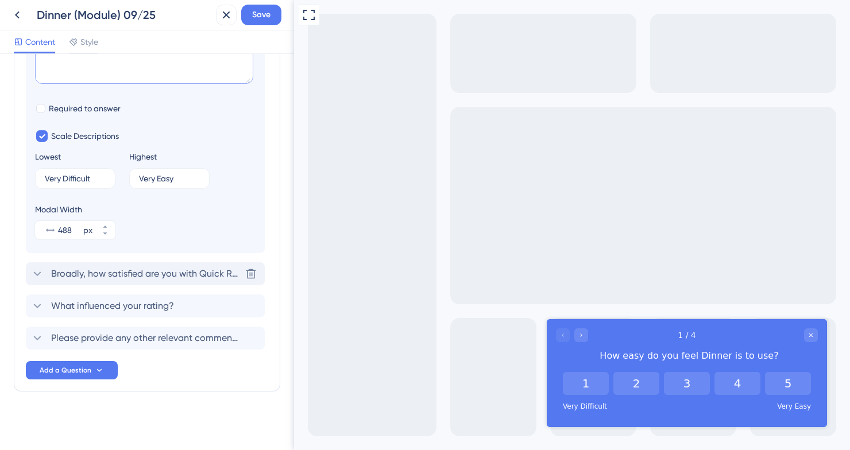
type textarea "How easy do you feel Dinner is to use?"
click at [219, 272] on span "Broadly, how satisfied are you with Quick Report features?" at bounding box center [145, 274] width 189 height 14
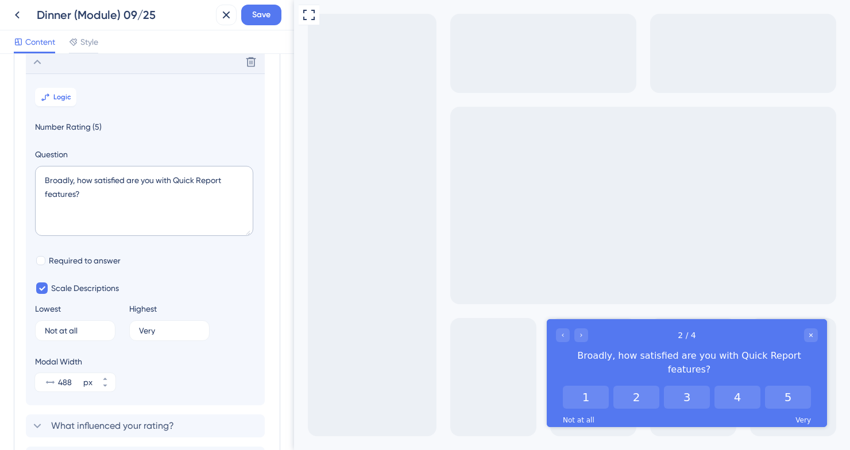
scroll to position [99, 0]
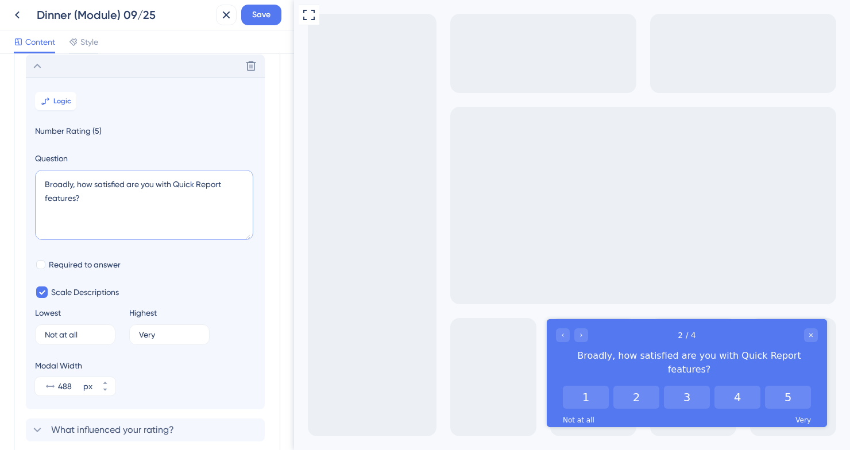
drag, startPoint x: 225, startPoint y: 184, endPoint x: 175, endPoint y: 184, distance: 50.5
click at [175, 184] on textarea "Broadly, how satisfied are you with Quick Report features?" at bounding box center [144, 205] width 218 height 70
paste textarea "Dinner"
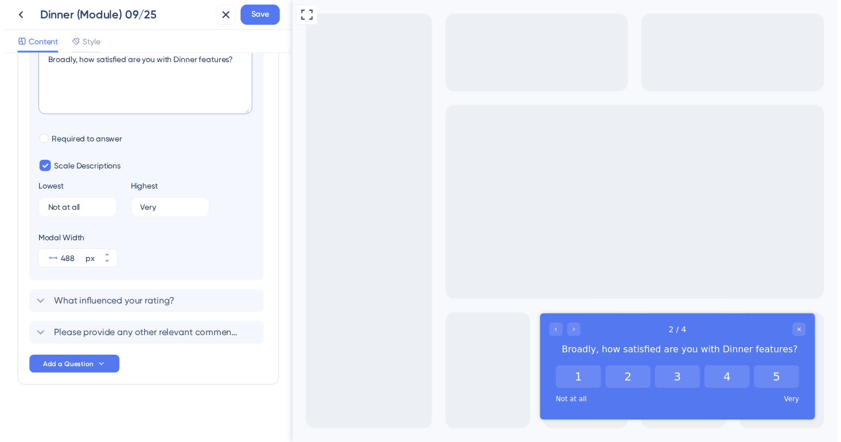
scroll to position [0, 0]
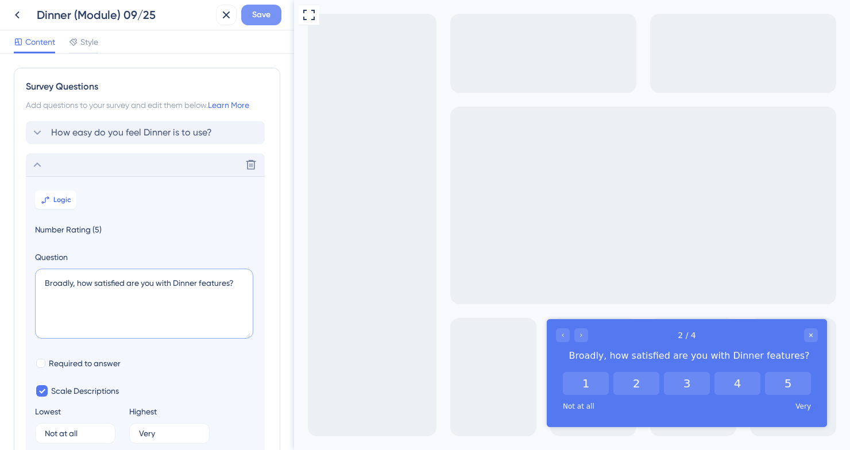
type textarea "Broadly, how satisfied are you with Dinner features?"
click at [259, 20] on span "Save" at bounding box center [261, 15] width 18 height 14
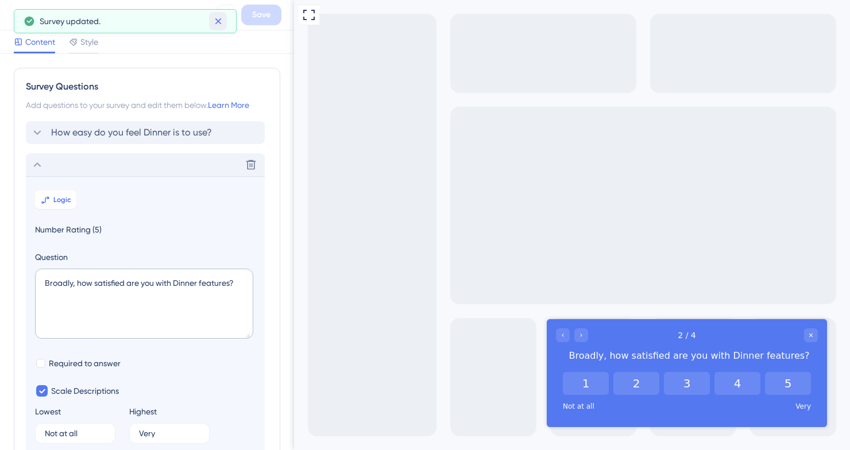
click at [218, 22] on icon at bounding box center [218, 21] width 6 height 6
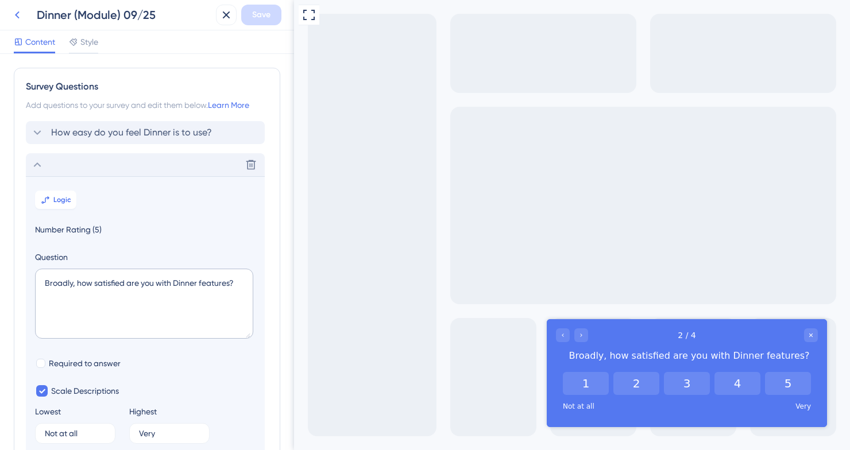
click at [20, 16] on icon at bounding box center [17, 15] width 14 height 14
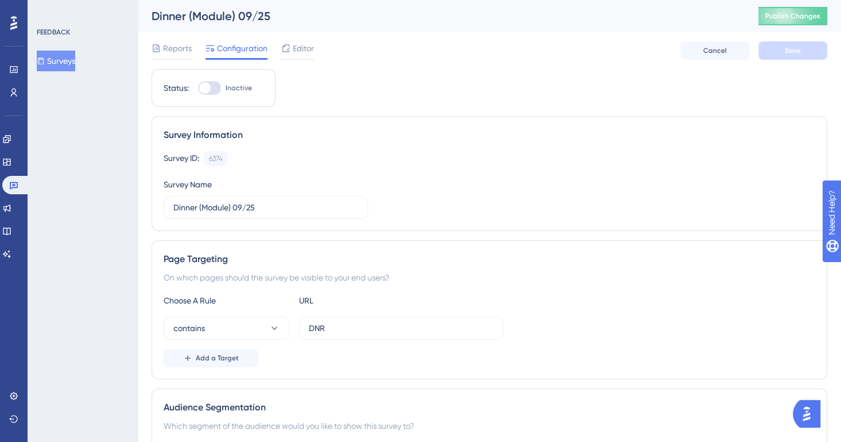
click at [209, 87] on div at bounding box center [204, 87] width 11 height 11
click at [198, 88] on input "Inactive" at bounding box center [198, 88] width 1 height 1
checkbox input "true"
click at [761, 45] on button "Save" at bounding box center [792, 50] width 69 height 18
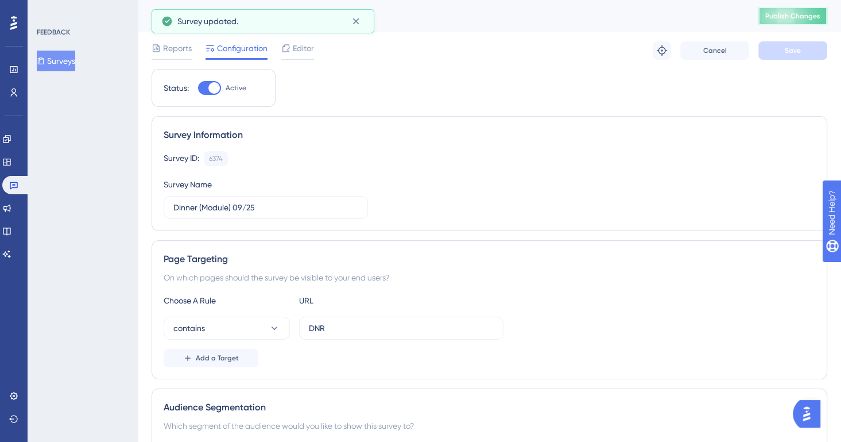
click at [780, 20] on span "Publish Changes" at bounding box center [792, 15] width 55 height 9
click at [65, 61] on button "Surveys" at bounding box center [56, 61] width 38 height 21
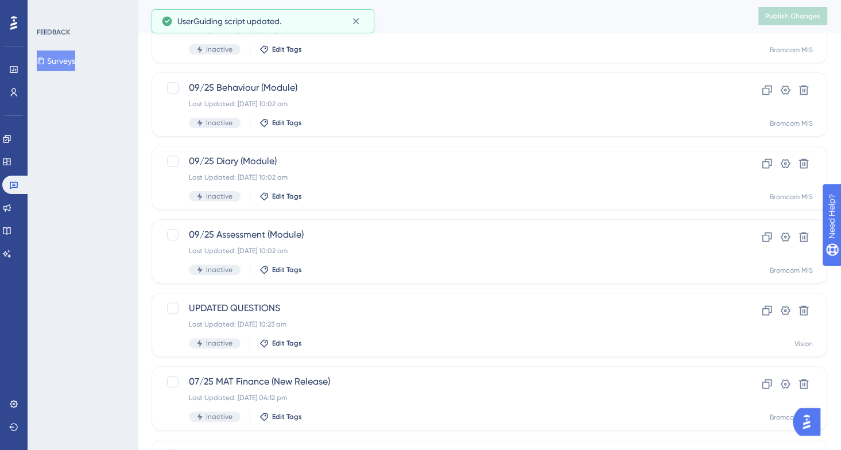
scroll to position [255, 0]
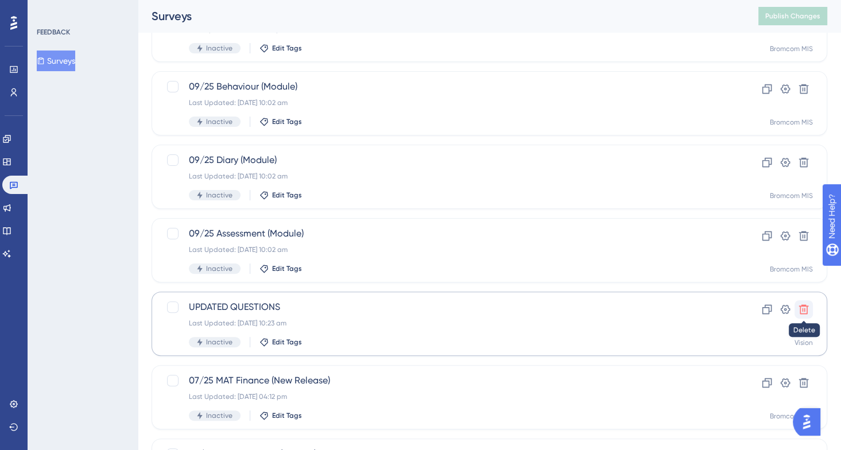
click at [804, 310] on icon at bounding box center [803, 309] width 11 height 11
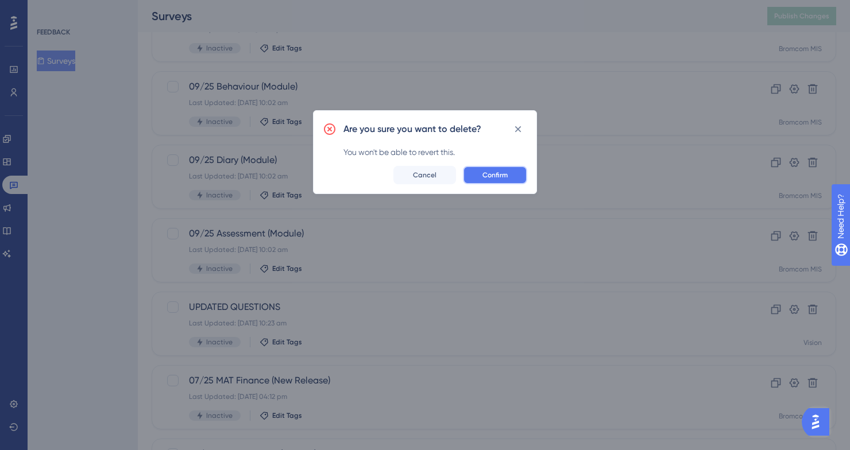
click at [498, 182] on button "Confirm" at bounding box center [495, 175] width 64 height 18
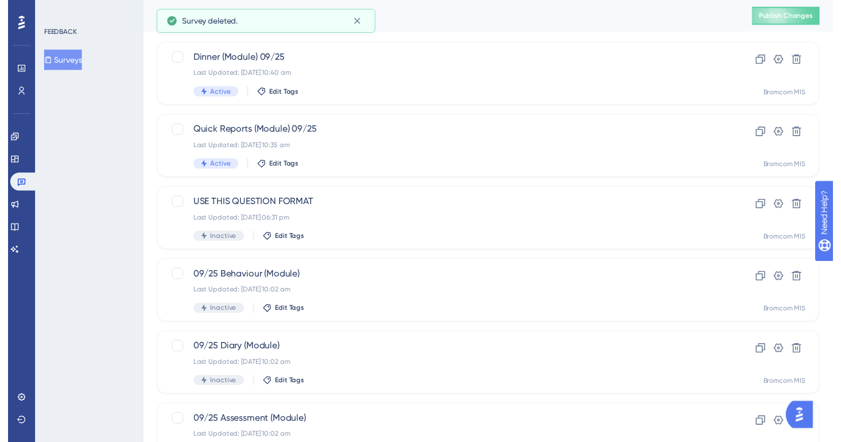
scroll to position [0, 0]
